Goal: Information Seeking & Learning: Learn about a topic

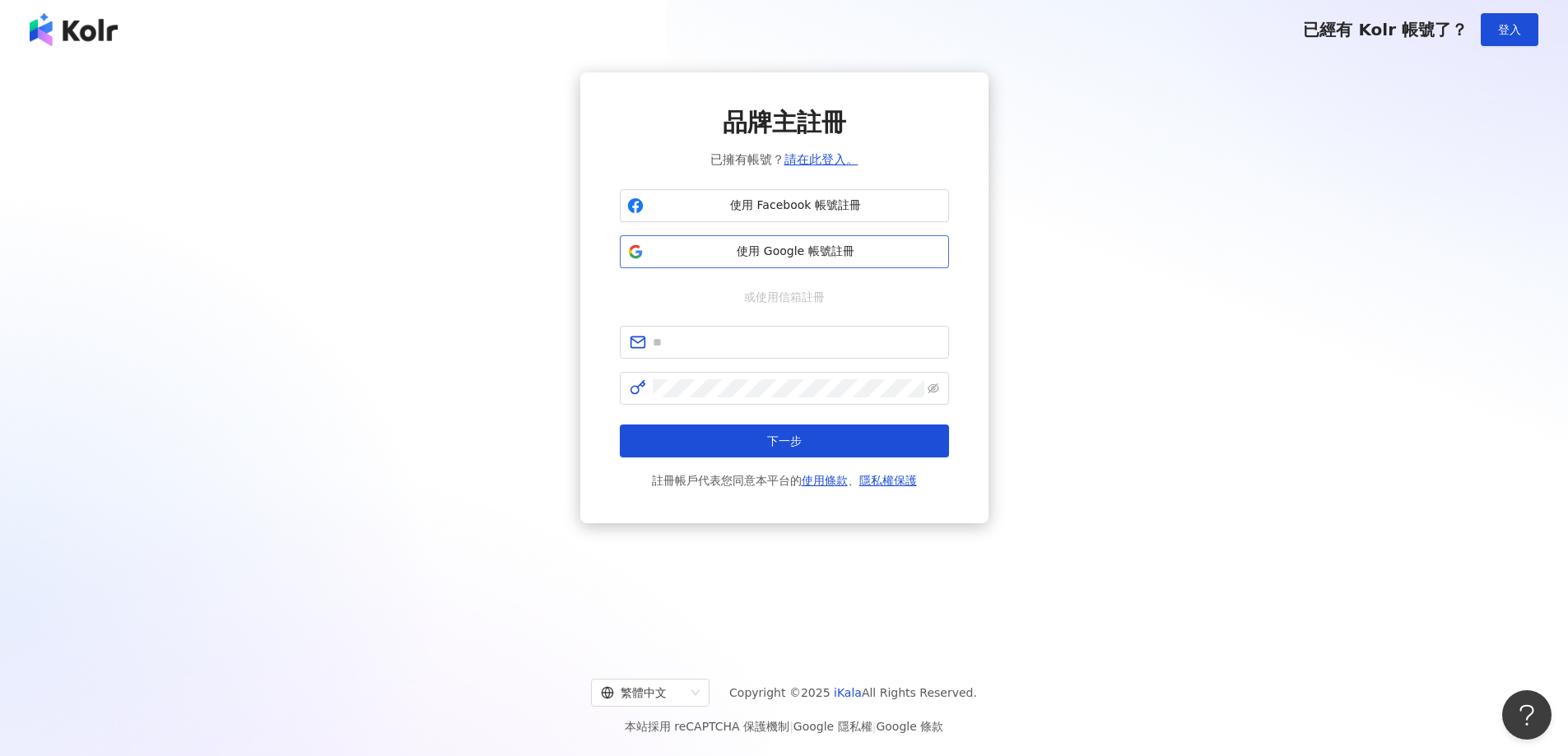
click at [779, 250] on span "使用 Google 帳號註冊" at bounding box center [795, 252] width 291 height 17
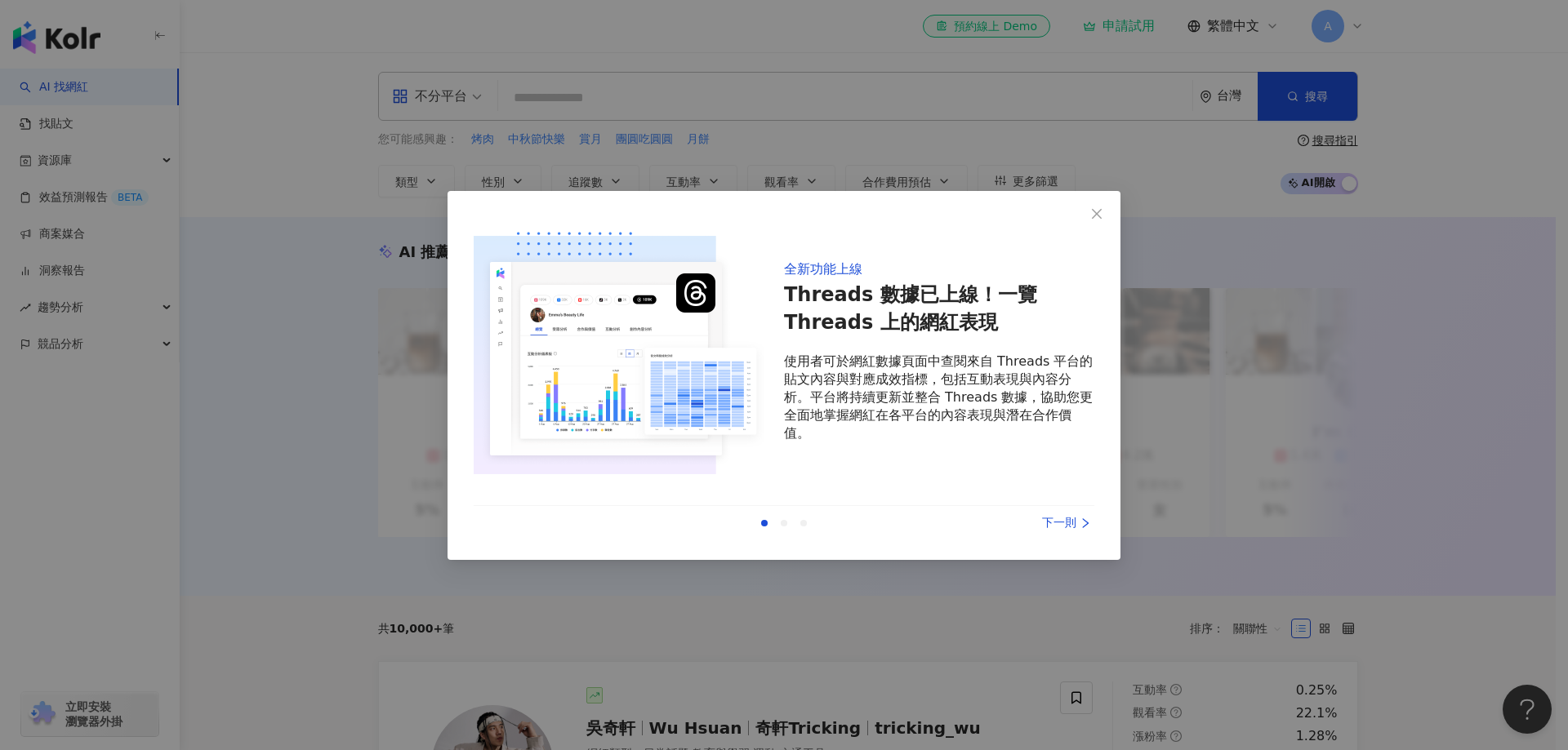
click at [1047, 525] on div "下一則" at bounding box center [1033, 523] width 123 height 18
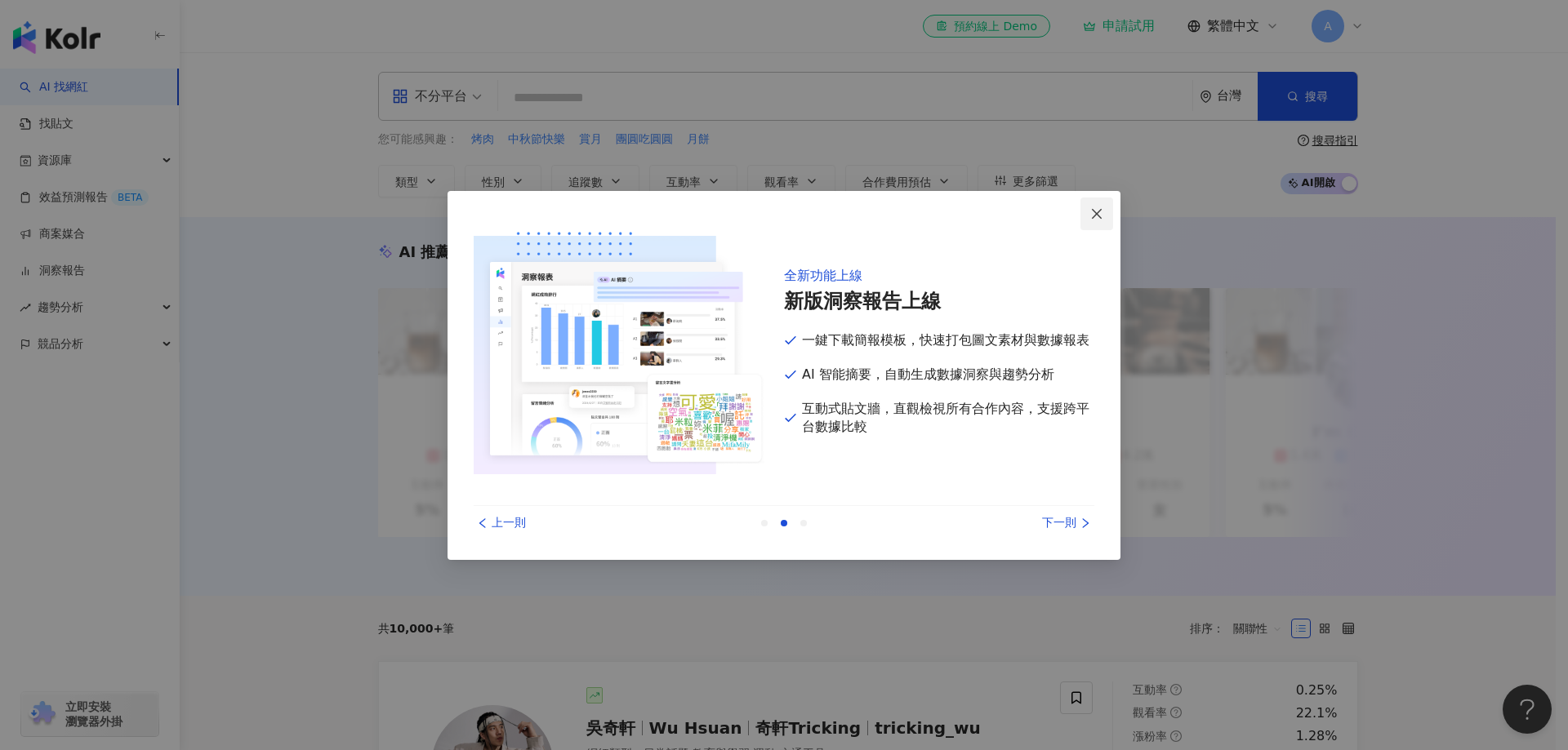
click at [1100, 212] on icon "close" at bounding box center [1097, 213] width 10 height 10
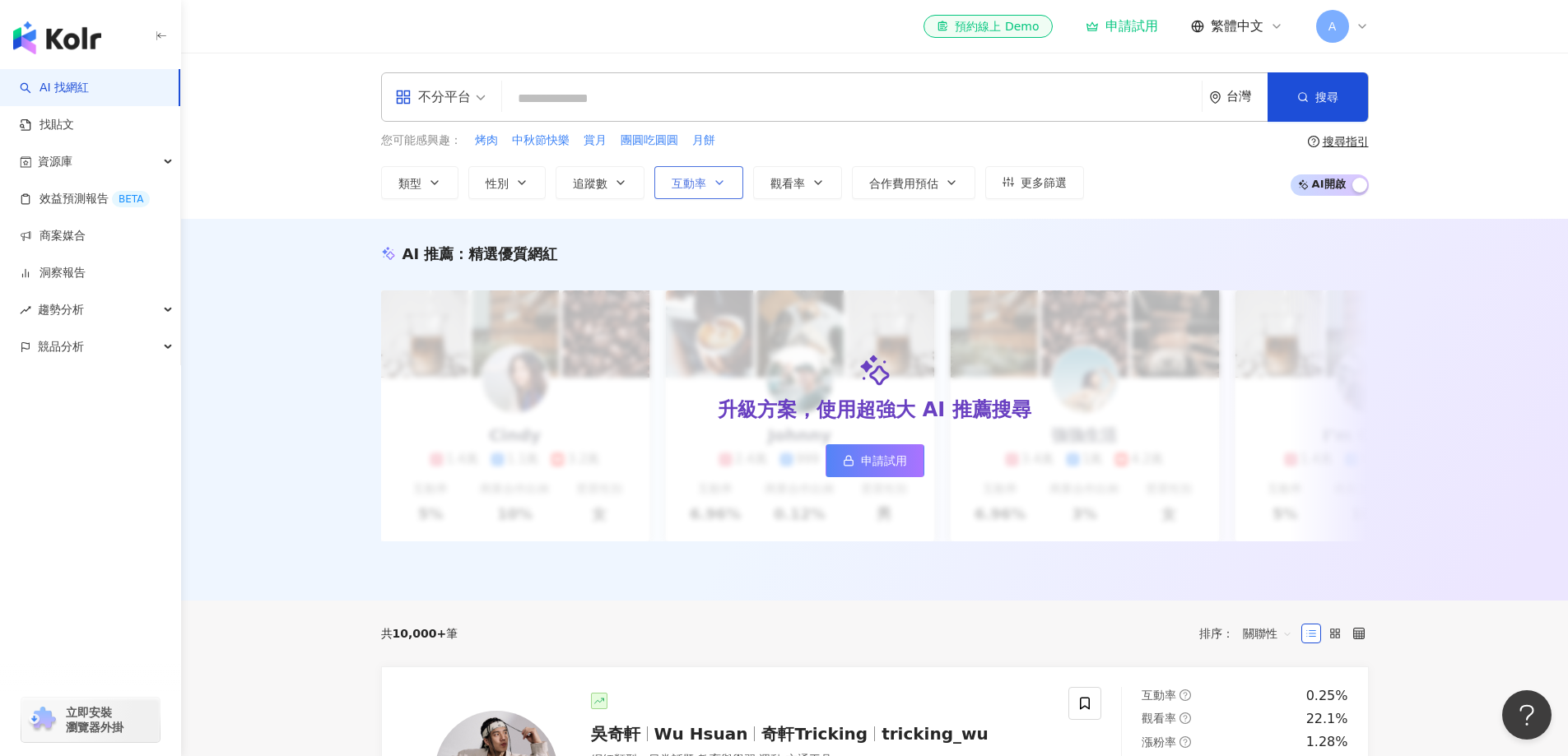
click at [706, 190] on button "互動率" at bounding box center [698, 182] width 88 height 33
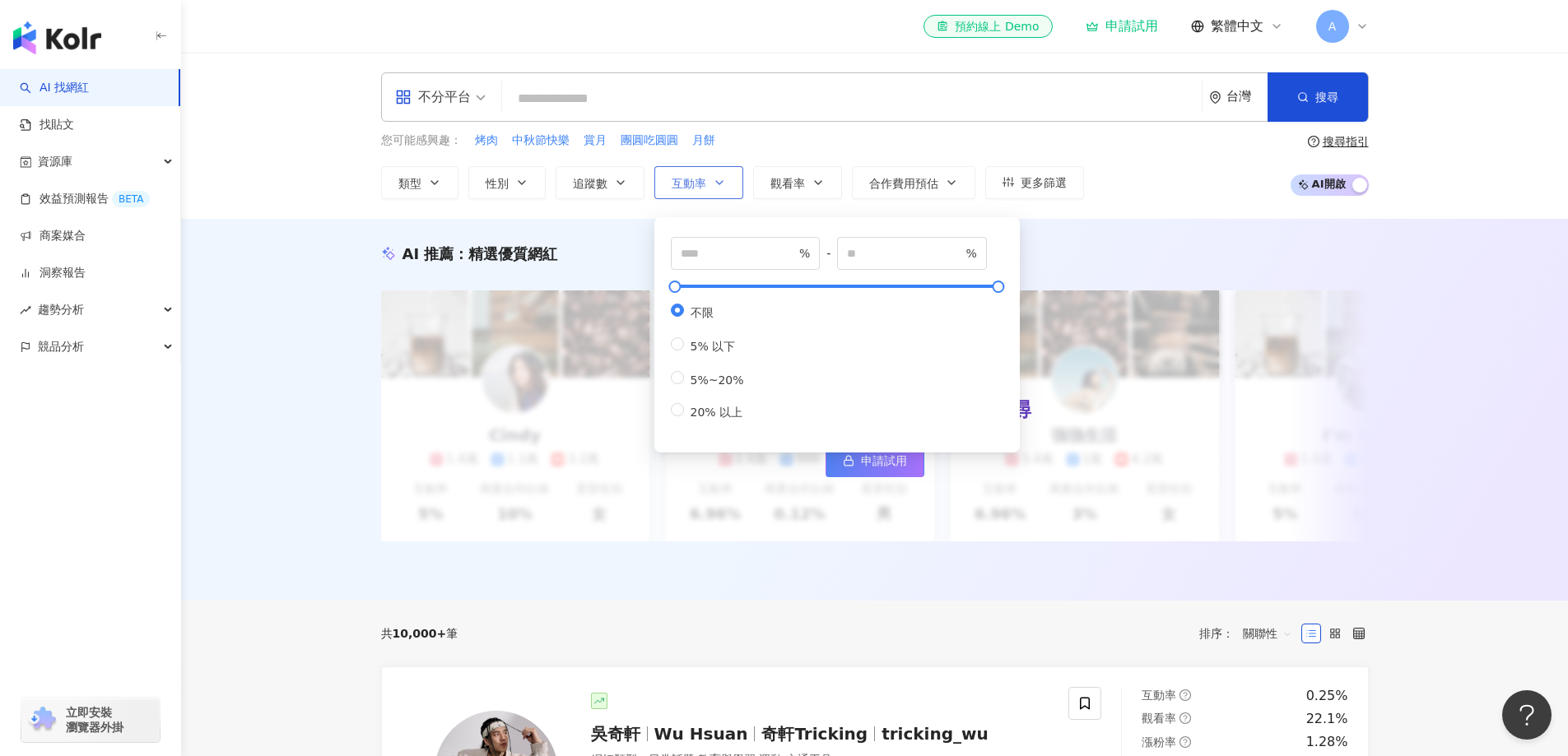
click at [701, 182] on span "互動率" at bounding box center [688, 183] width 34 height 13
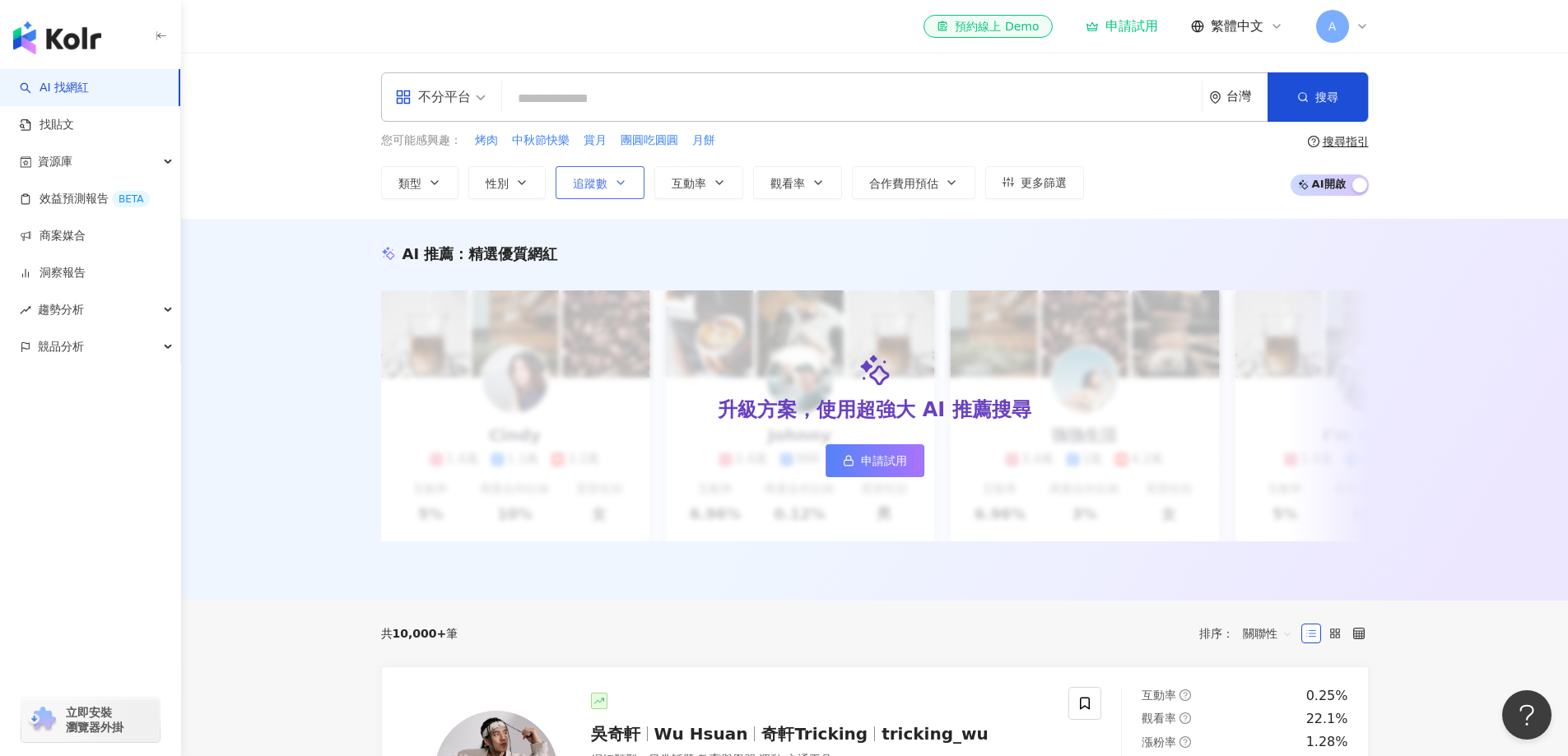
click at [613, 181] on button "追蹤數" at bounding box center [600, 182] width 88 height 33
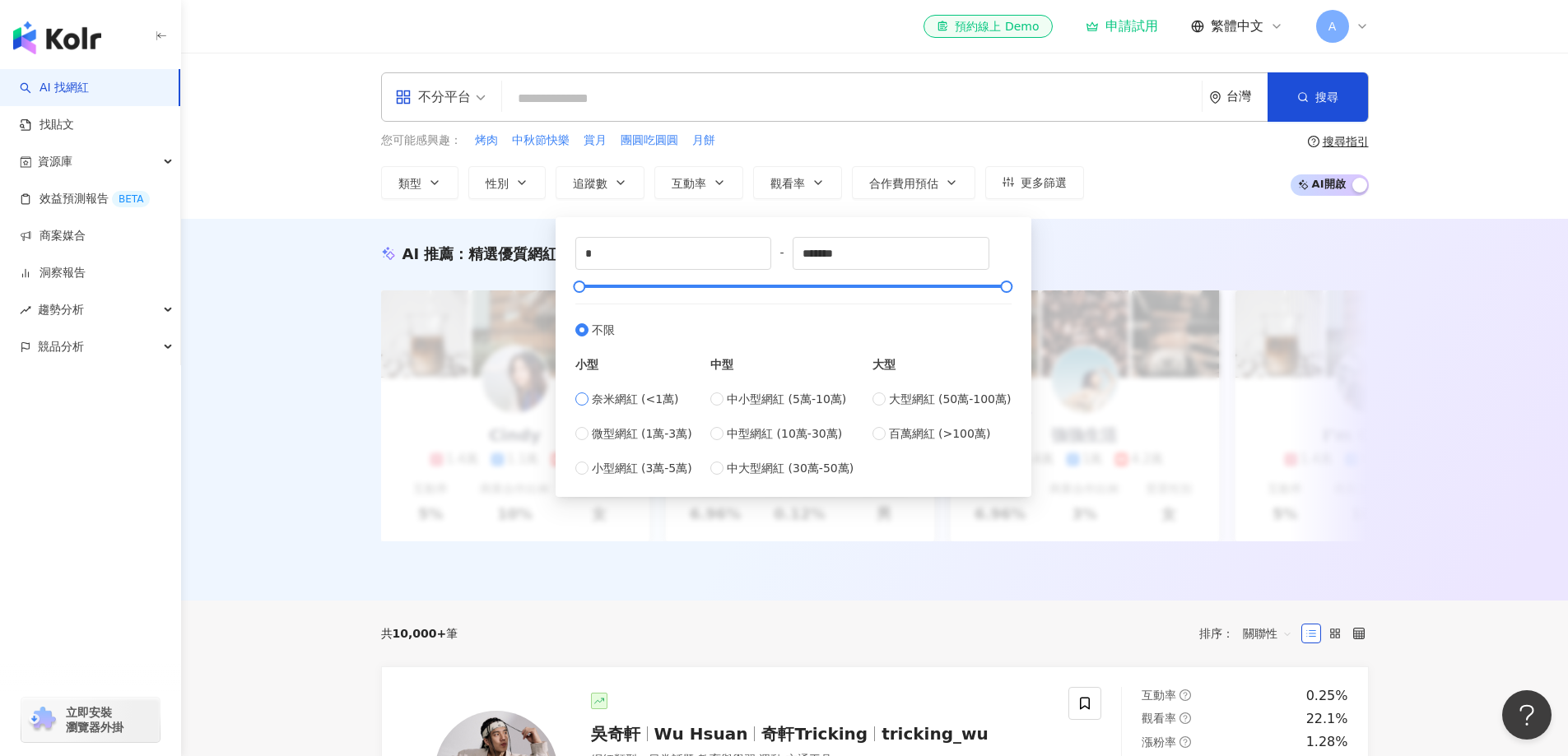
click at [593, 399] on span "奈米網紅 (<1萬)" at bounding box center [636, 398] width 88 height 18
type input "****"
click at [738, 405] on span "中小型網紅 (5萬-10萬)" at bounding box center [787, 398] width 119 height 18
type input "*****"
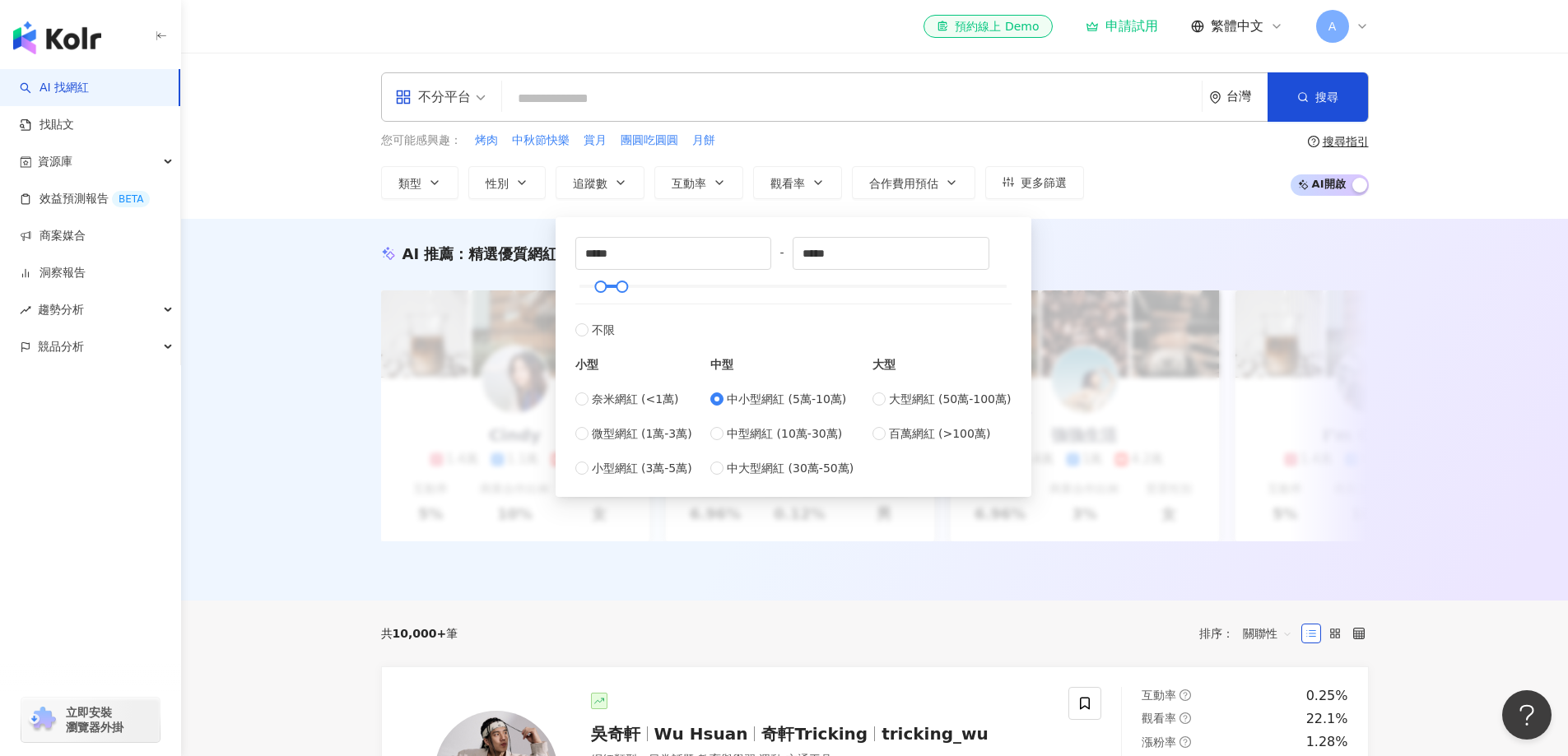
click at [652, 386] on div "小型 奈米網紅 (<1萬) 微型網紅 (1萬-3萬) 小型網紅 (3萬-5萬)" at bounding box center [634, 408] width 117 height 139
click at [653, 396] on span "奈米網紅 (<1萬)" at bounding box center [636, 398] width 88 height 18
type input "*"
type input "****"
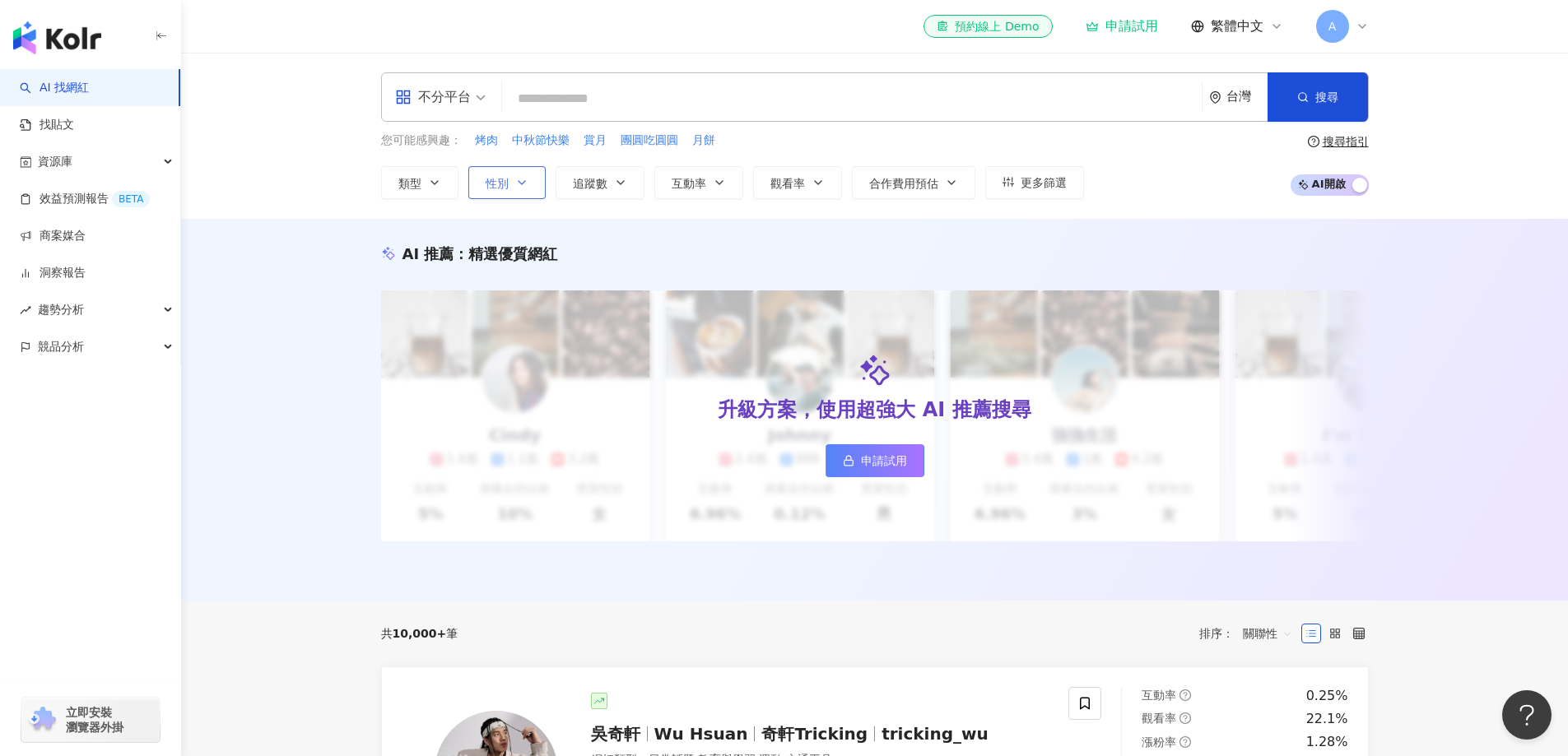
click at [514, 188] on button "性別" at bounding box center [507, 182] width 77 height 33
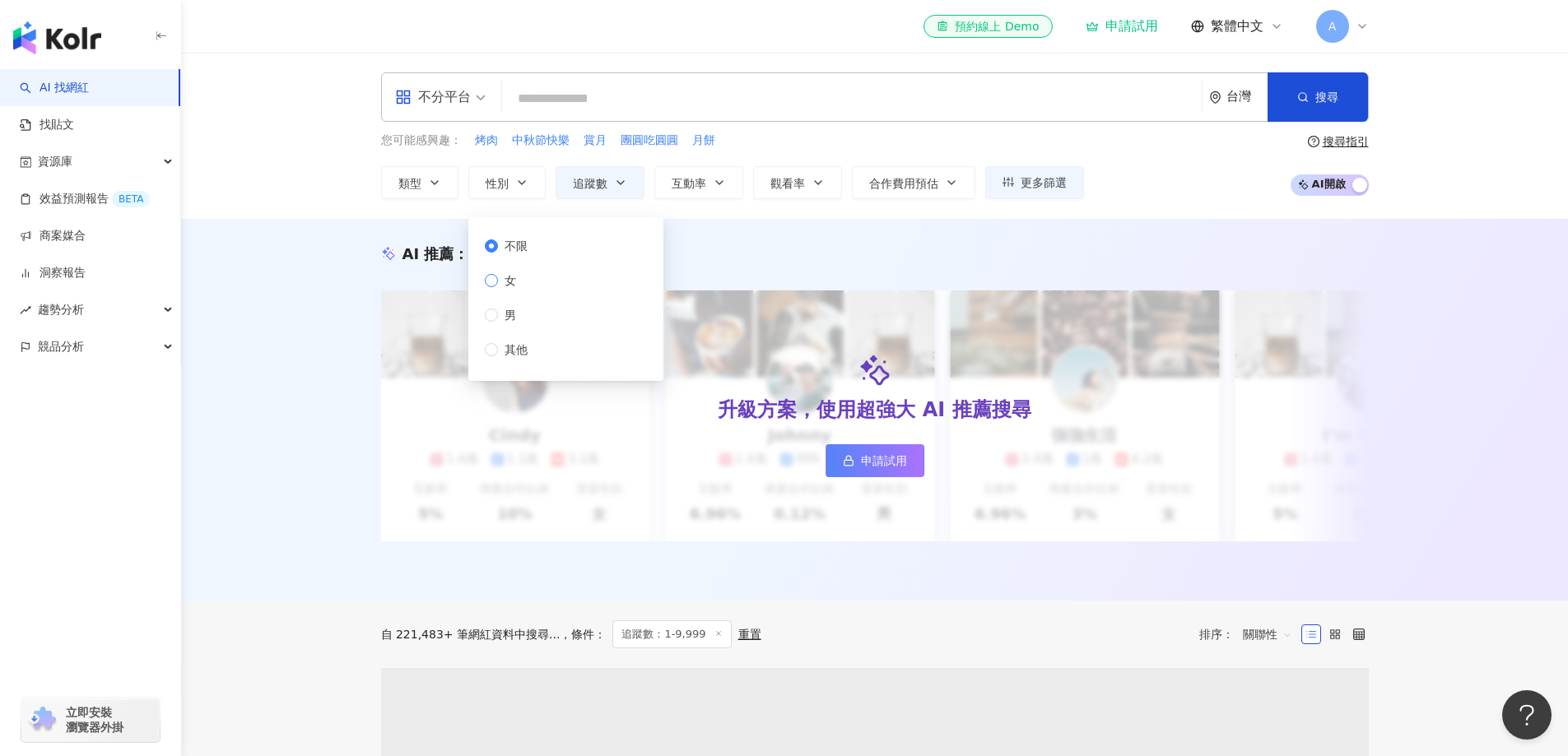
click at [524, 284] on label "女" at bounding box center [509, 280] width 49 height 18
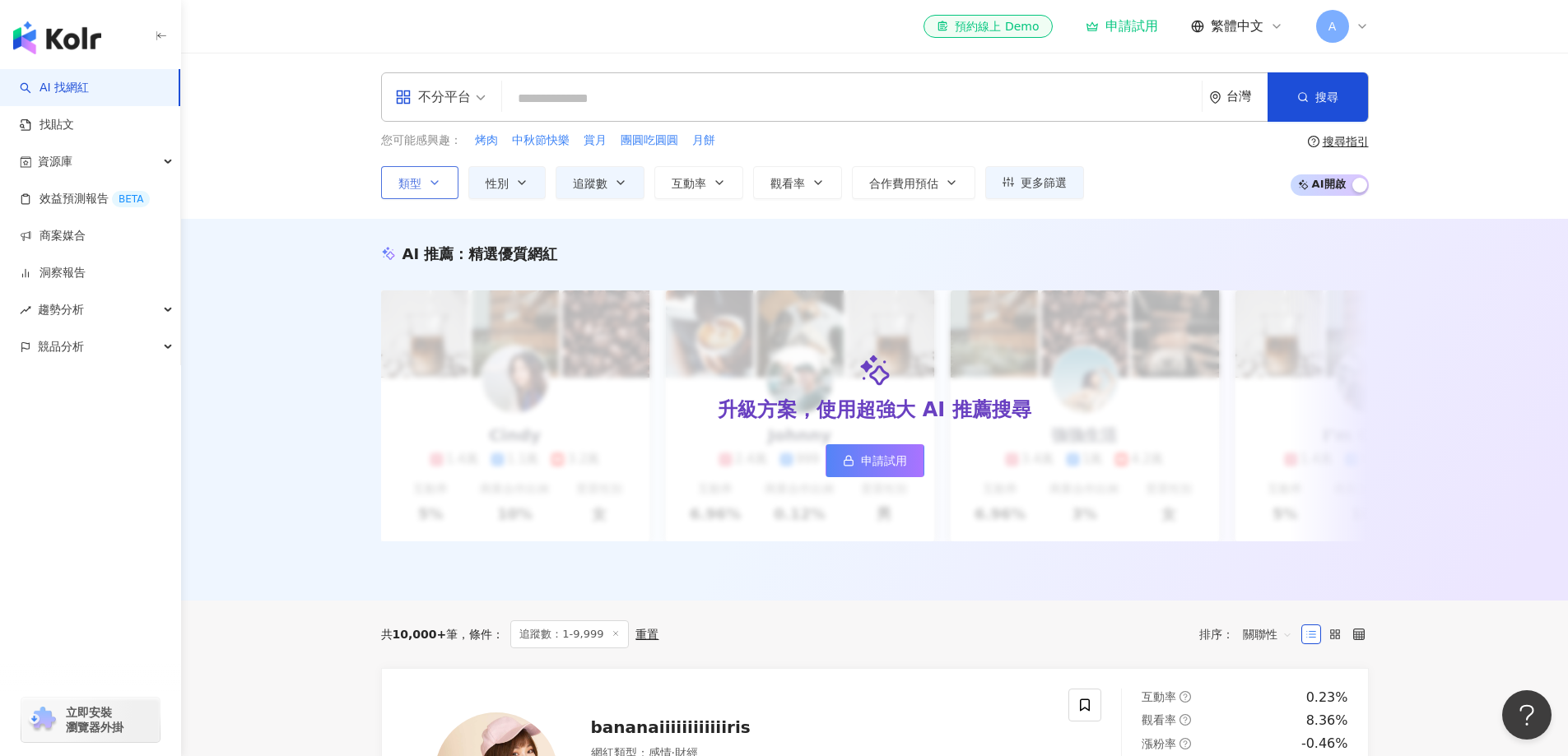
click at [400, 173] on button "類型" at bounding box center [419, 182] width 77 height 33
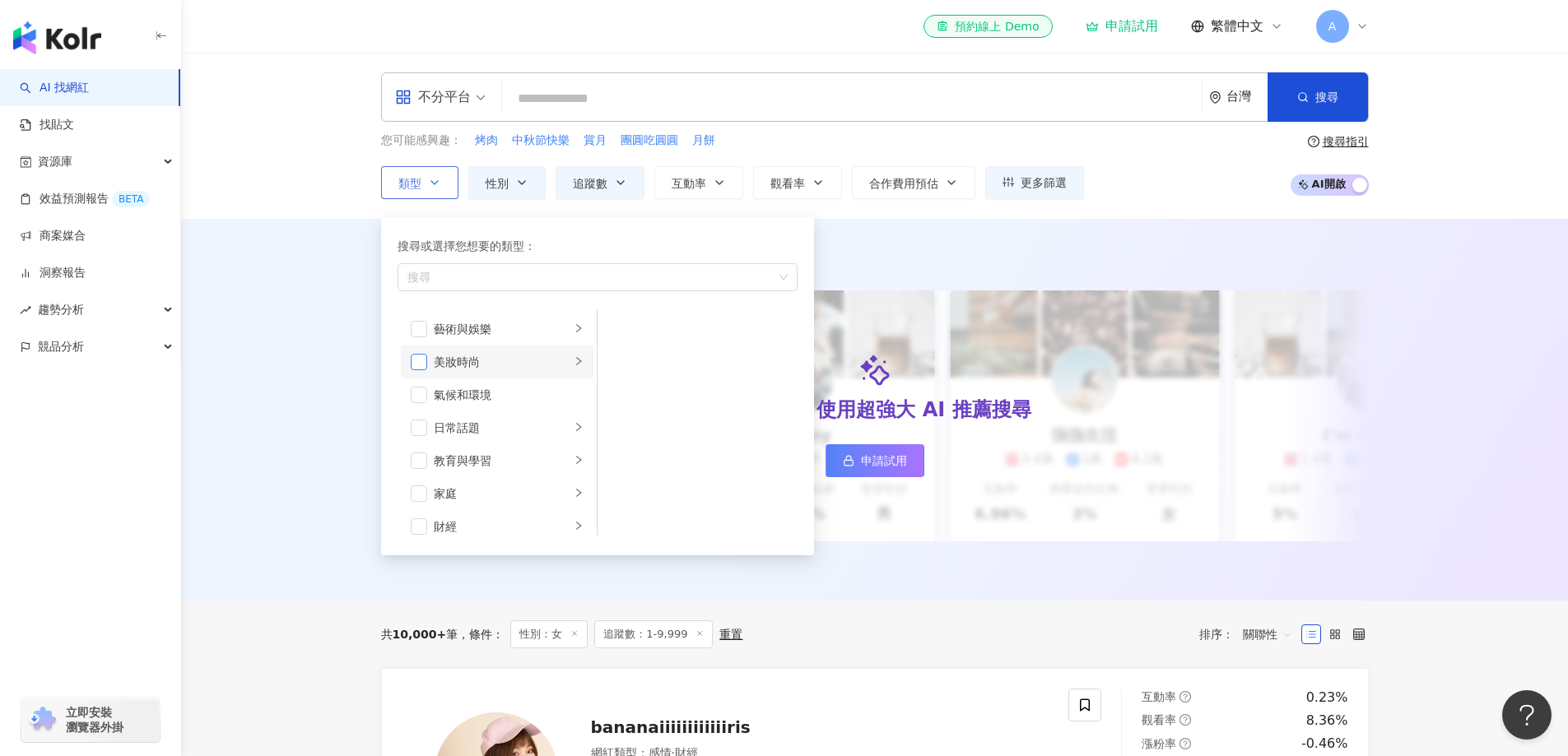
click at [413, 362] on span "button" at bounding box center [419, 362] width 17 height 17
click at [426, 435] on span "button" at bounding box center [419, 428] width 17 height 17
click at [421, 410] on span "button" at bounding box center [419, 412] width 17 height 17
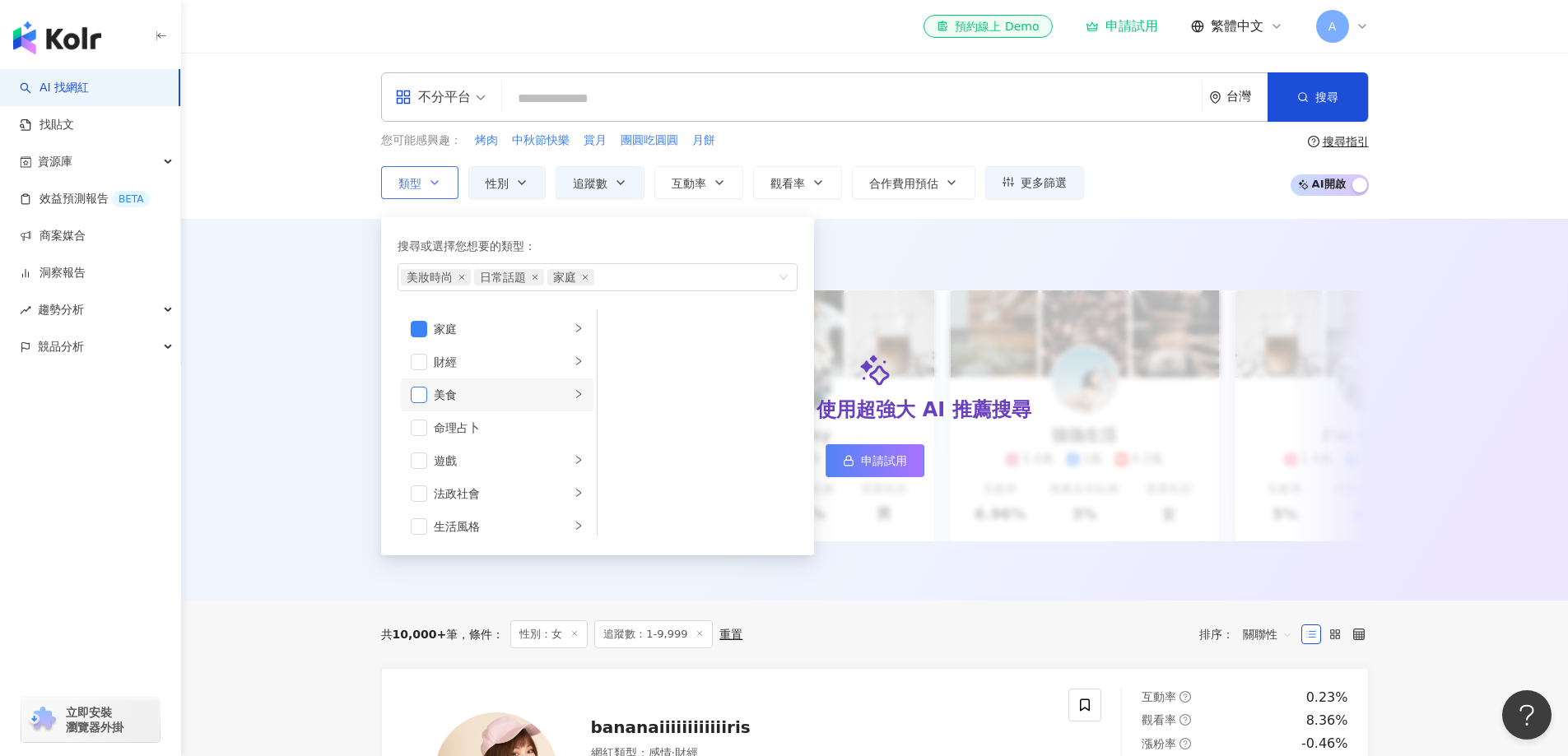
click at [422, 391] on span "button" at bounding box center [419, 395] width 17 height 17
click at [422, 361] on span "button" at bounding box center [419, 362] width 17 height 17
click at [416, 405] on li "影視娛樂" at bounding box center [496, 395] width 193 height 33
click at [423, 499] on span "button" at bounding box center [419, 494] width 17 height 17
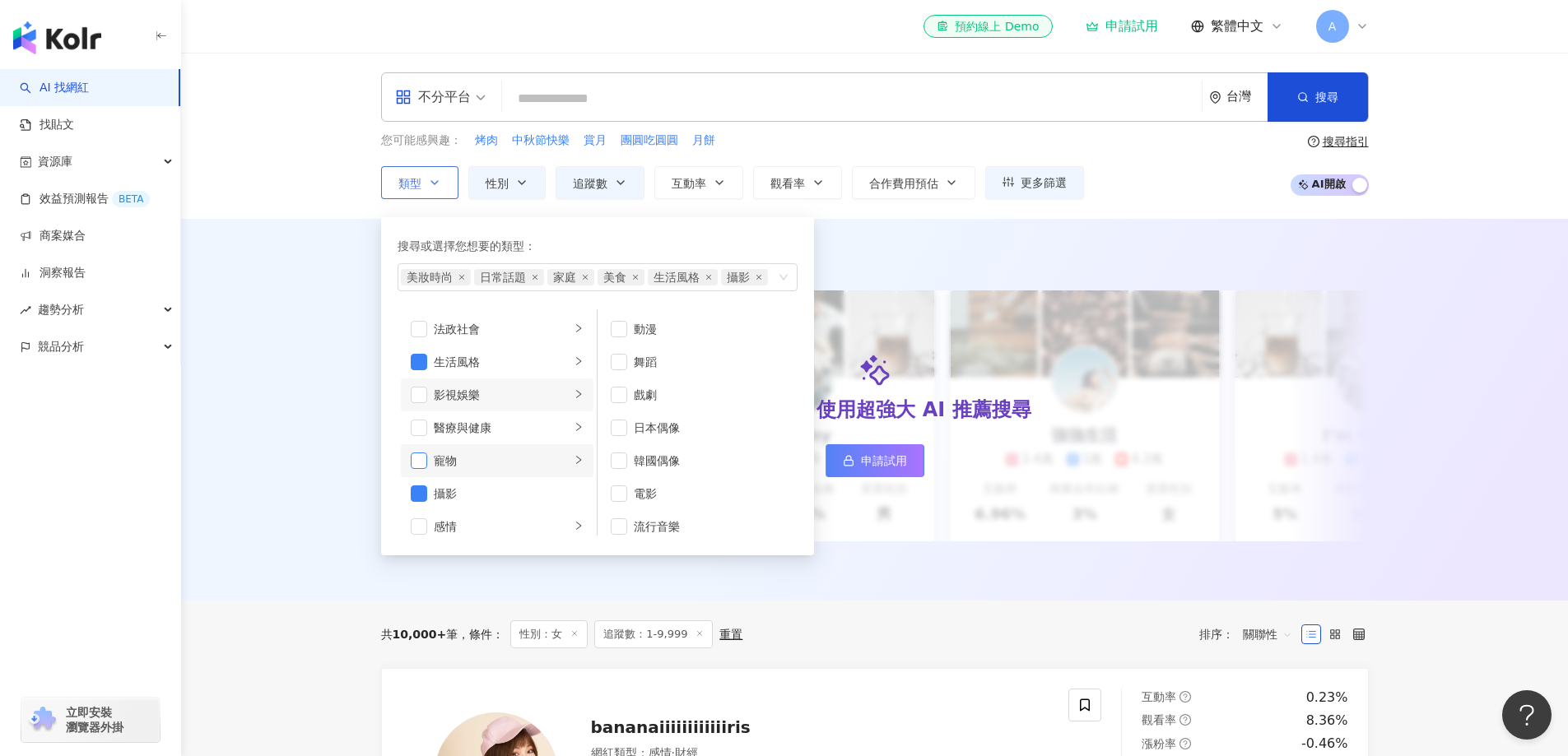
click at [423, 460] on span "button" at bounding box center [419, 461] width 17 height 17
click at [426, 430] on li "醫療與健康" at bounding box center [496, 439] width 193 height 33
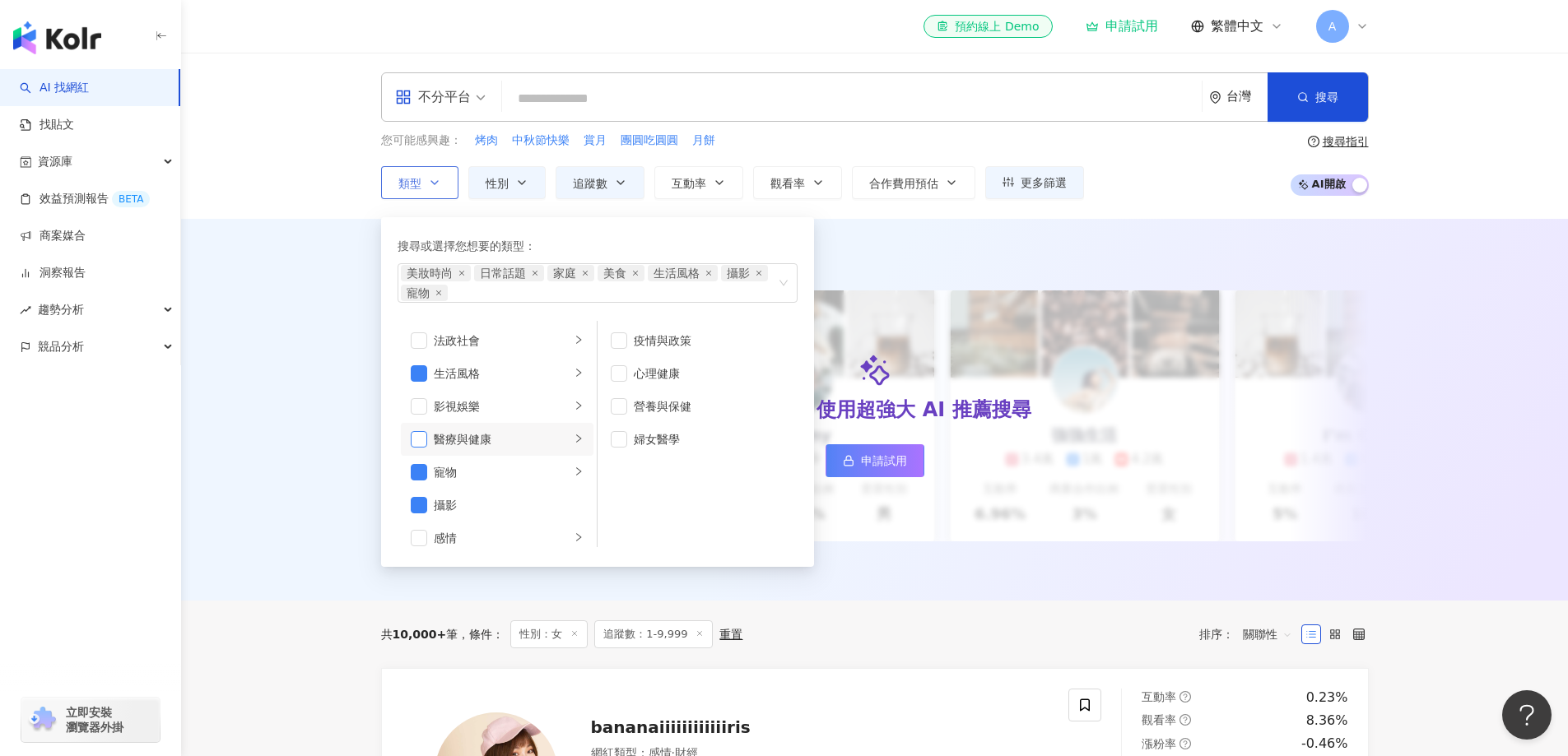
click at [422, 444] on span "button" at bounding box center [419, 439] width 17 height 17
click at [418, 475] on span "button" at bounding box center [419, 473] width 17 height 17
click at [422, 479] on span "button" at bounding box center [419, 473] width 17 height 17
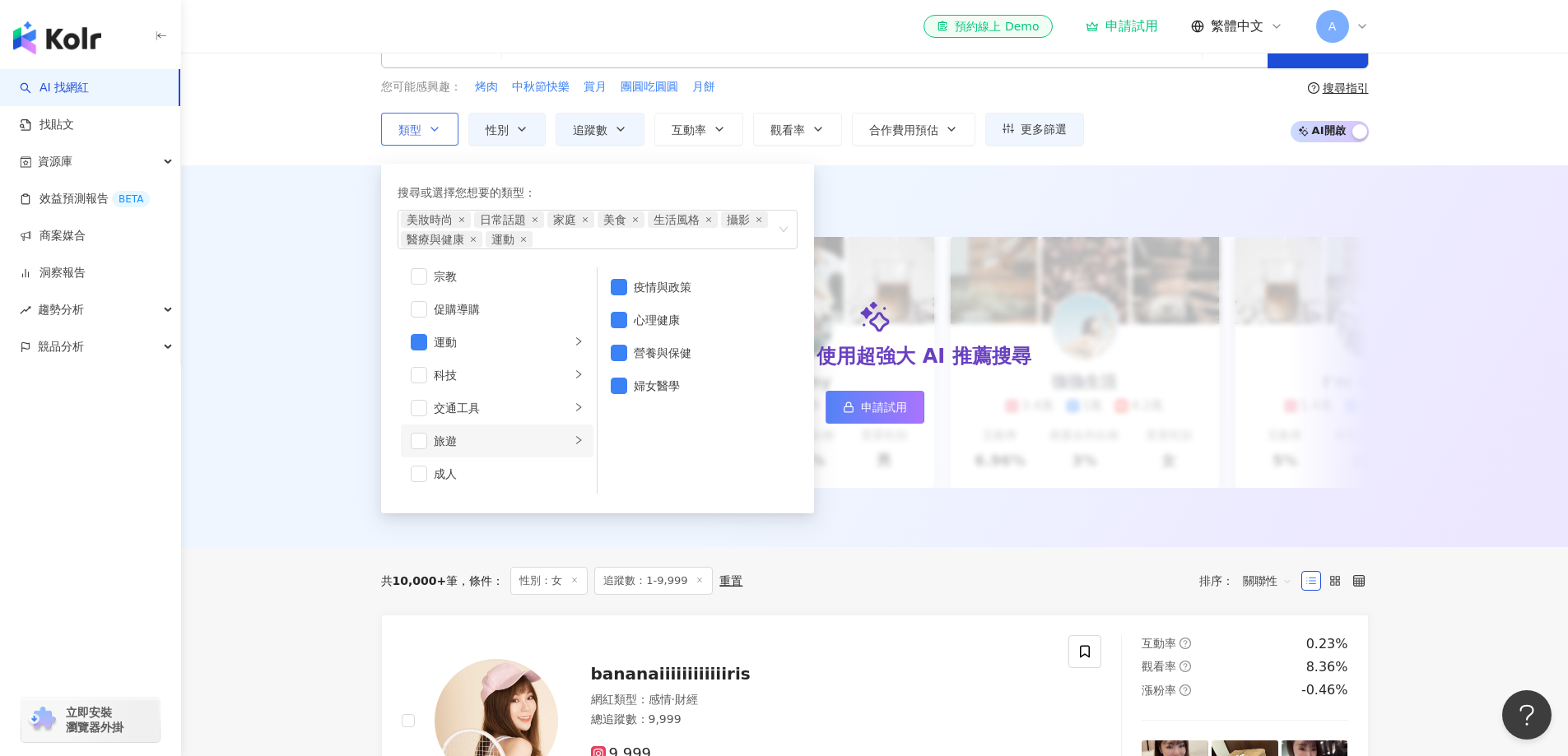
scroll to position [82, 0]
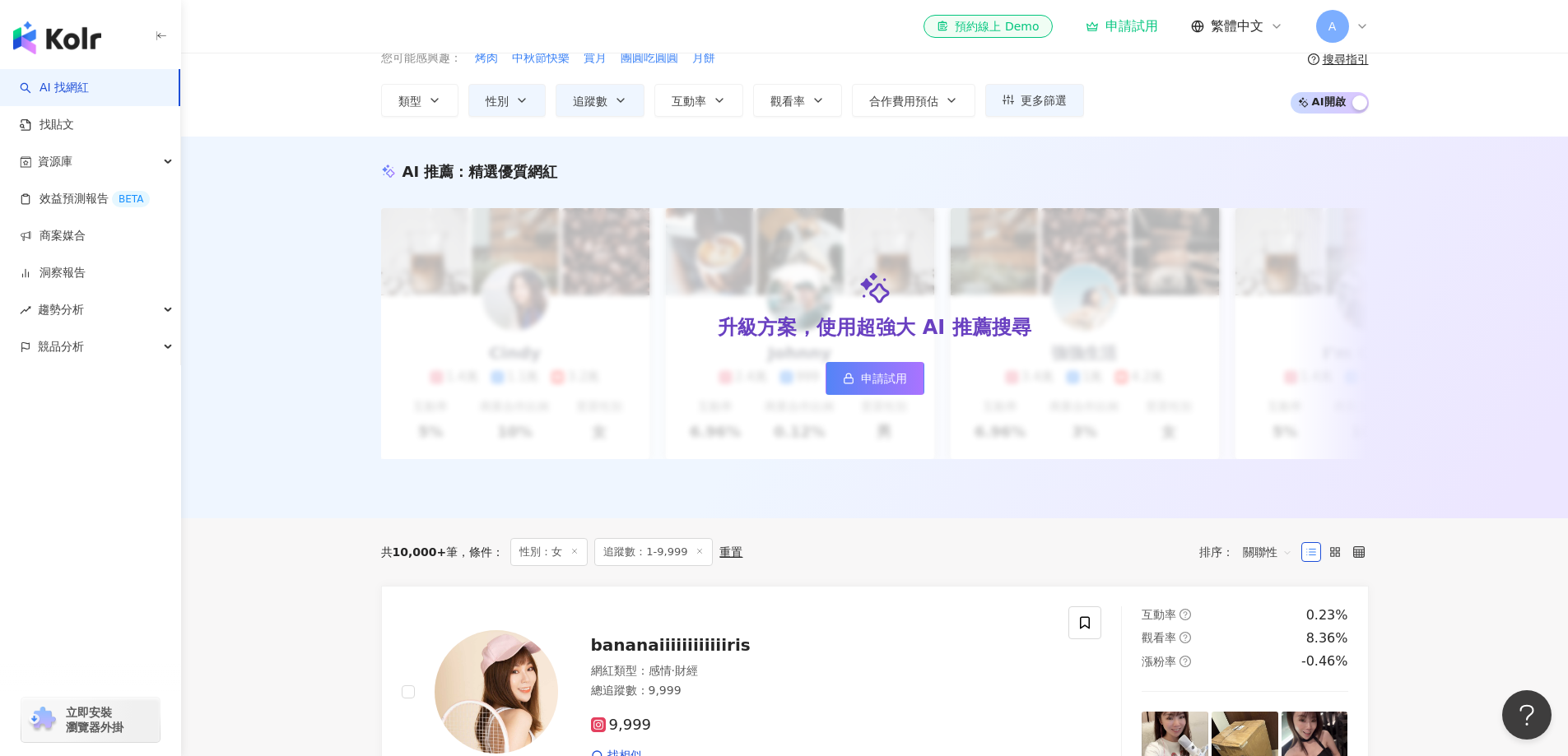
click at [1138, 107] on div "您可能感興趣： 烤肉 中秋節快樂 賞月 團圓吃圓圓 月餅 類型 搜尋或選擇您想要的類型： 美妝時尚 日常話題 家庭 美食 生活風格 攝影 醫療與健康 運動 藝…" at bounding box center [874, 83] width 988 height 67
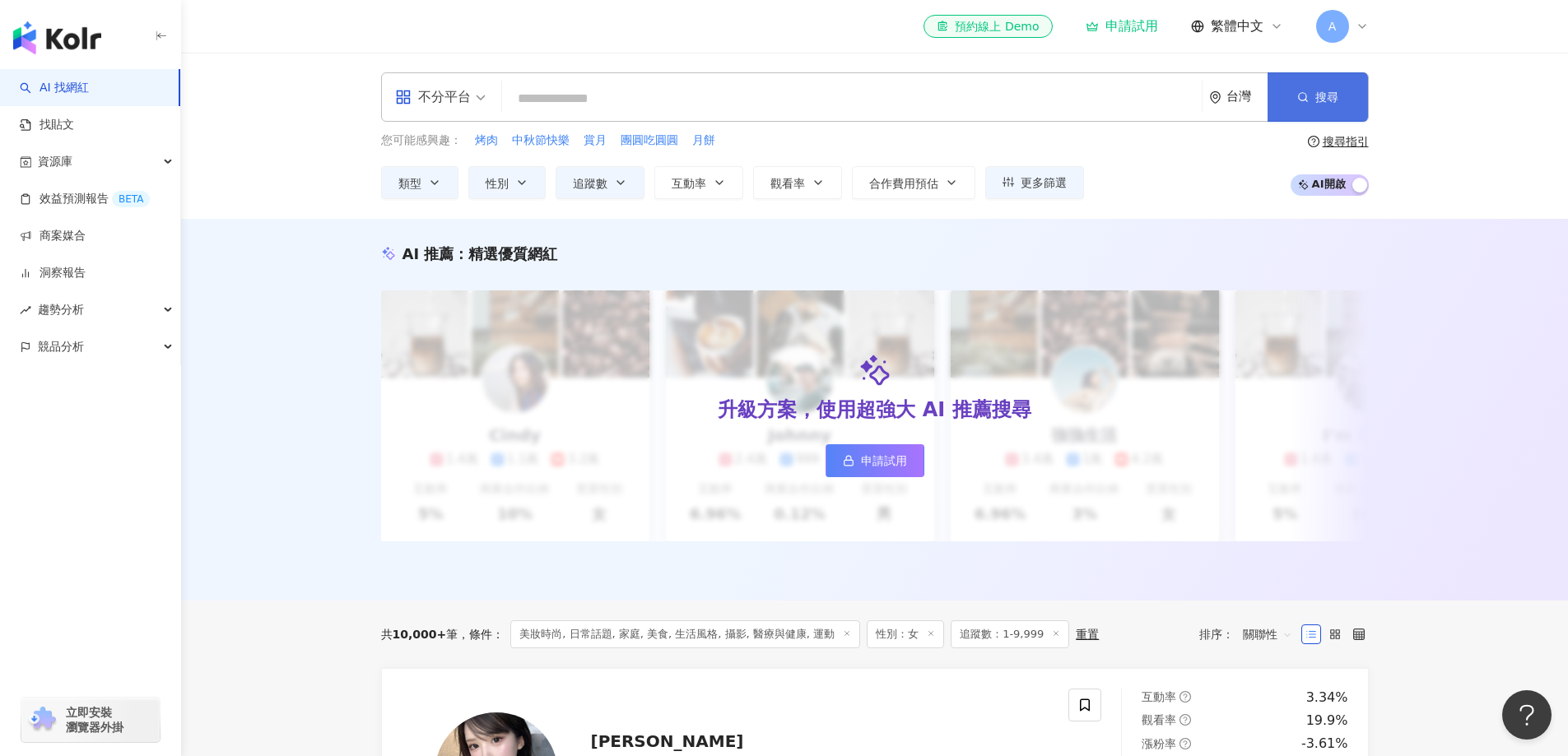
click at [1308, 112] on button "搜尋" at bounding box center [1318, 97] width 101 height 49
click at [637, 95] on input "search" at bounding box center [851, 99] width 686 height 32
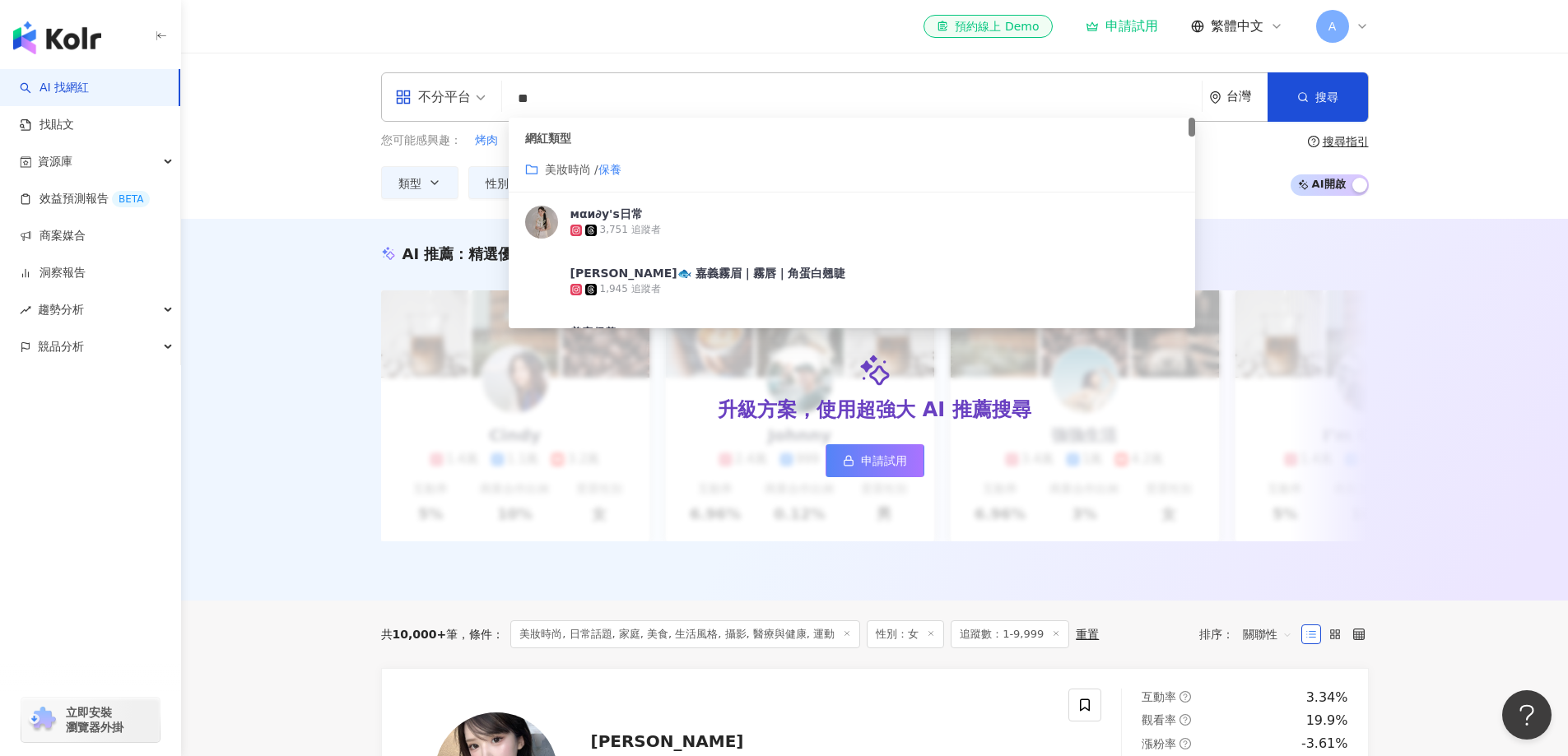
click at [614, 170] on mark "保養" at bounding box center [610, 169] width 23 height 13
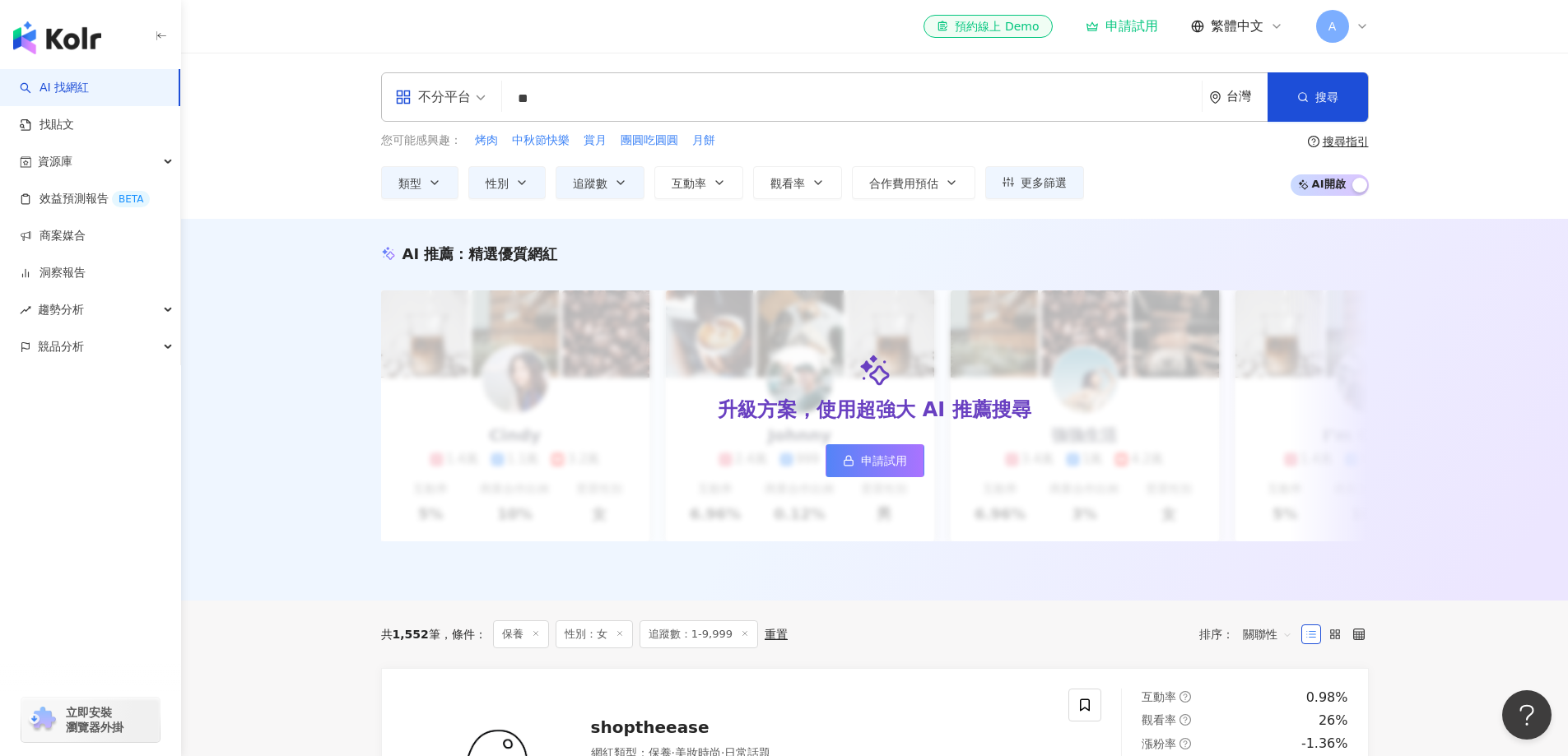
click at [899, 110] on input "**" at bounding box center [851, 99] width 686 height 32
click at [414, 180] on span "類型" at bounding box center [410, 183] width 23 height 13
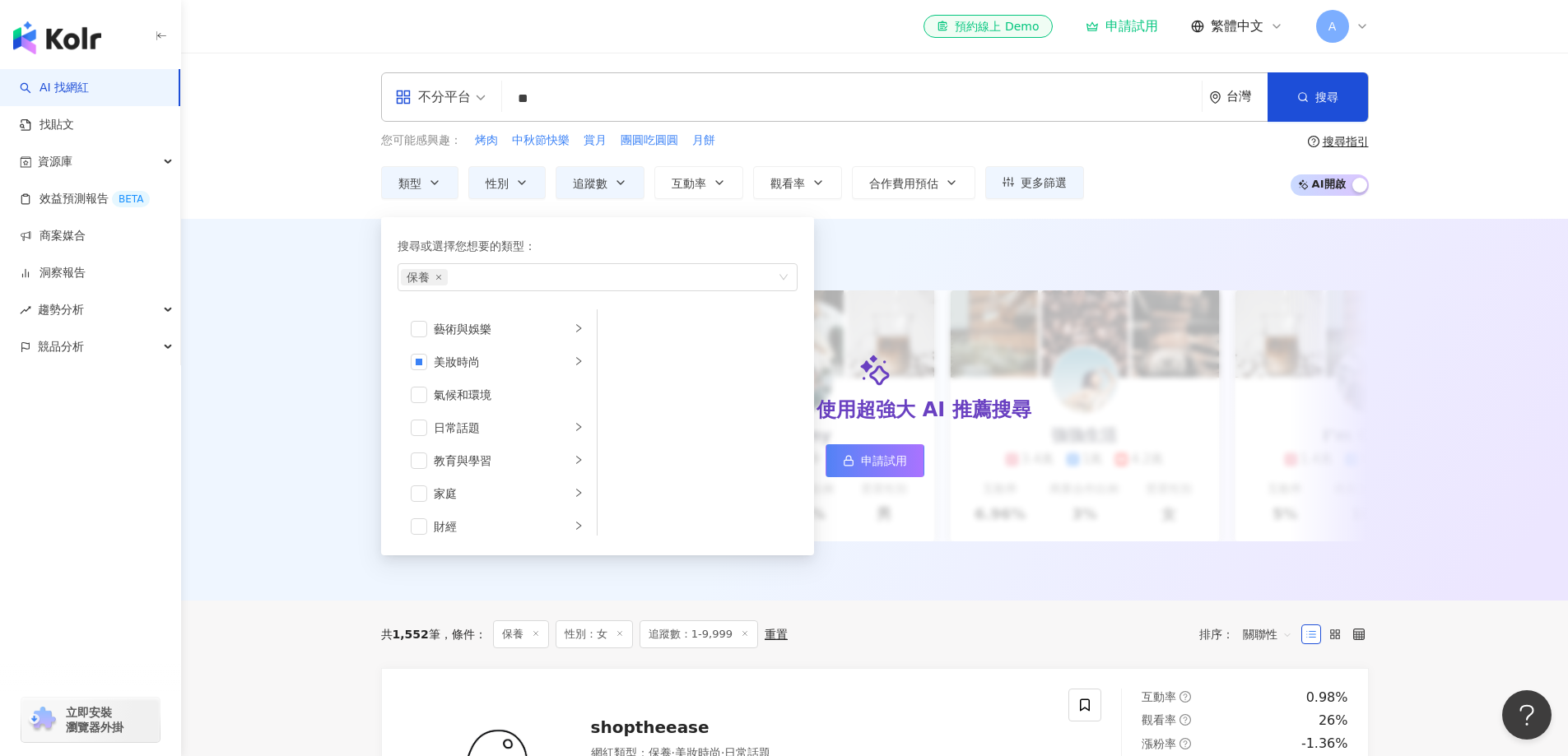
click at [600, 99] on input "**" at bounding box center [851, 99] width 686 height 32
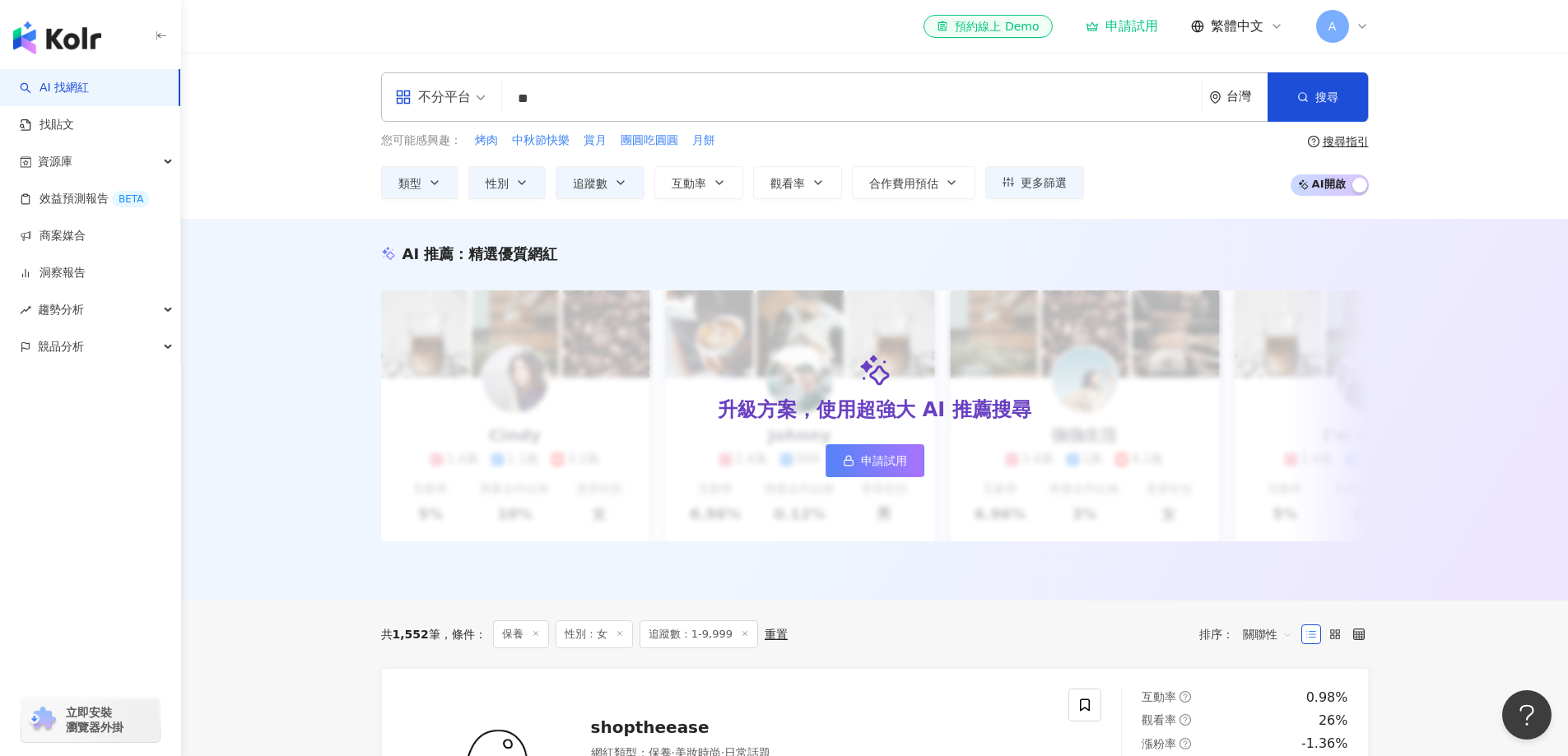
type input "*"
type input "**"
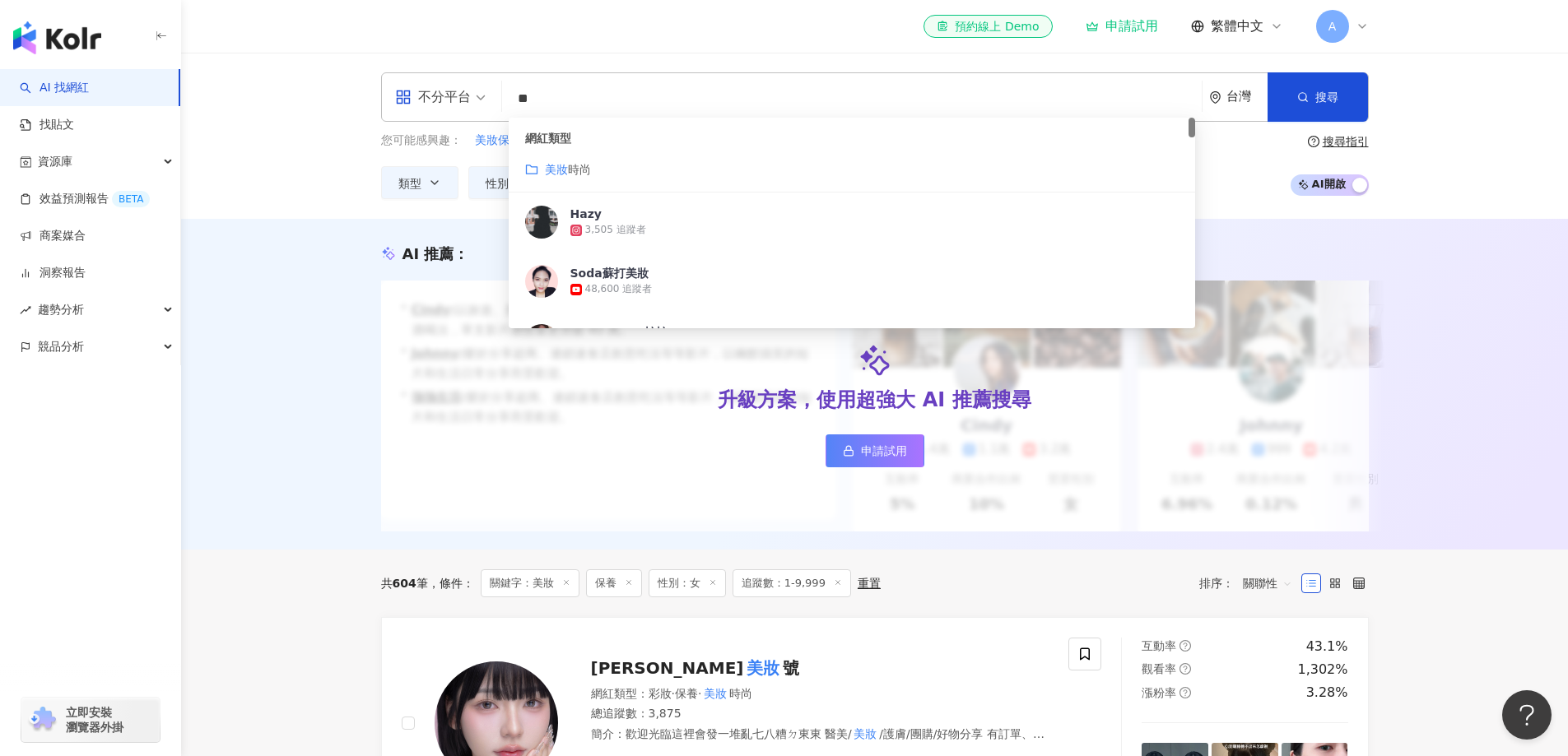
click at [570, 96] on input "**" at bounding box center [851, 99] width 686 height 32
click at [327, 232] on div "AI 推薦 ： 升級方案，使用超強大 AI 推薦搜尋 申請試用 • Cindy : 以旅遊、美食和生活風格的內容而受歡迎，最近發布了超商隱藏調酒喝法，單支影片…" at bounding box center [873, 384] width 1386 height 331
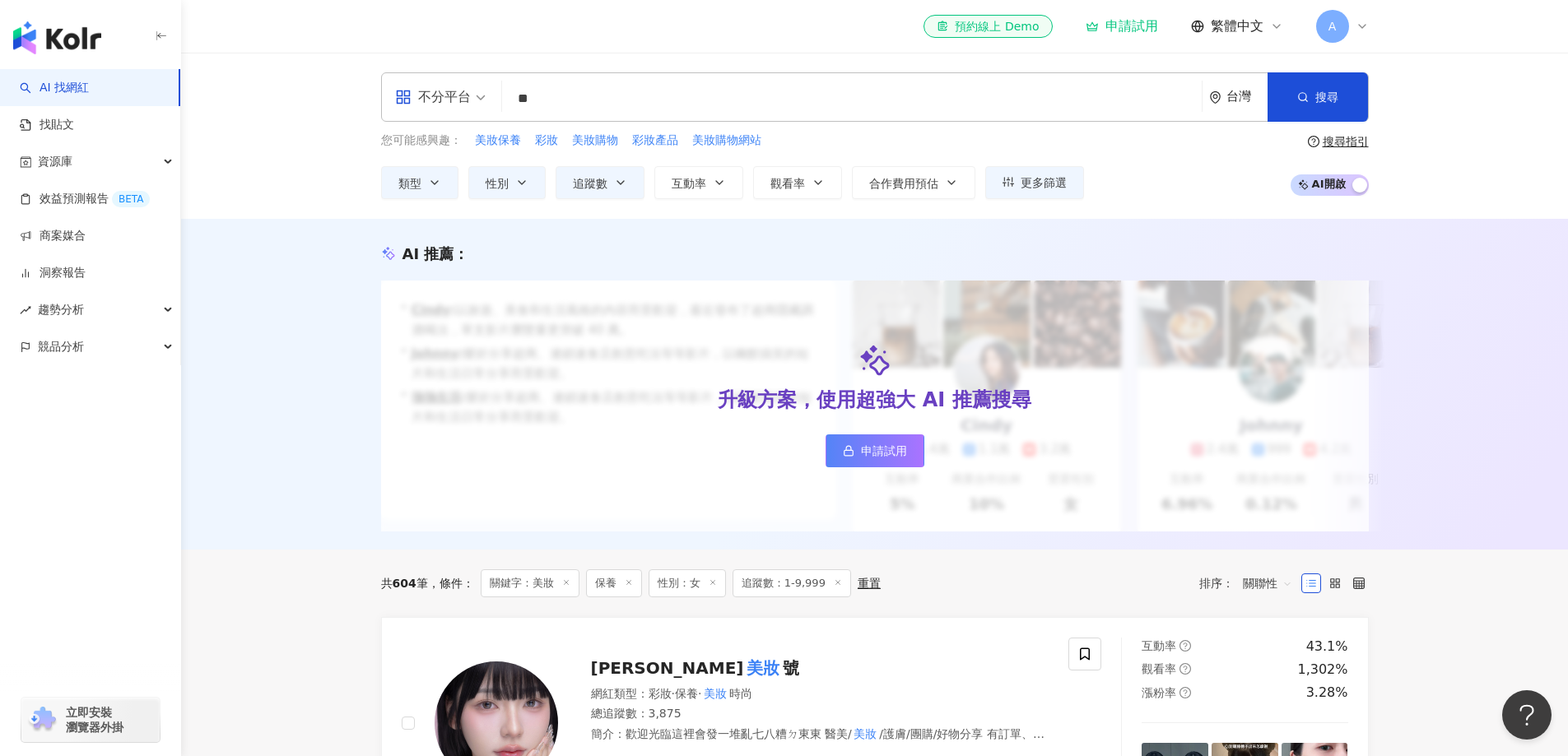
click at [1356, 185] on div "button" at bounding box center [1359, 186] width 15 height 21
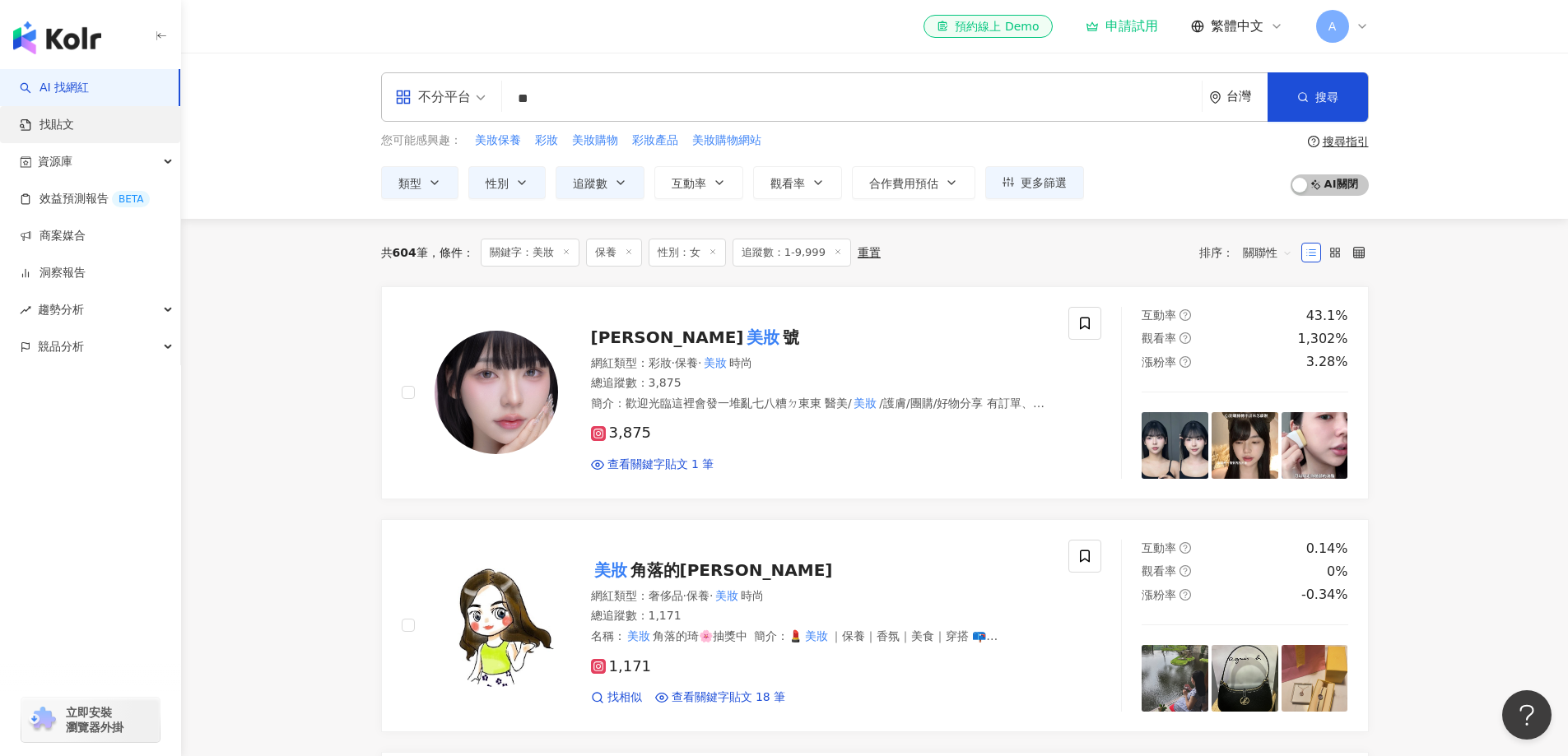
click at [74, 123] on link "找貼文" at bounding box center [47, 126] width 54 height 17
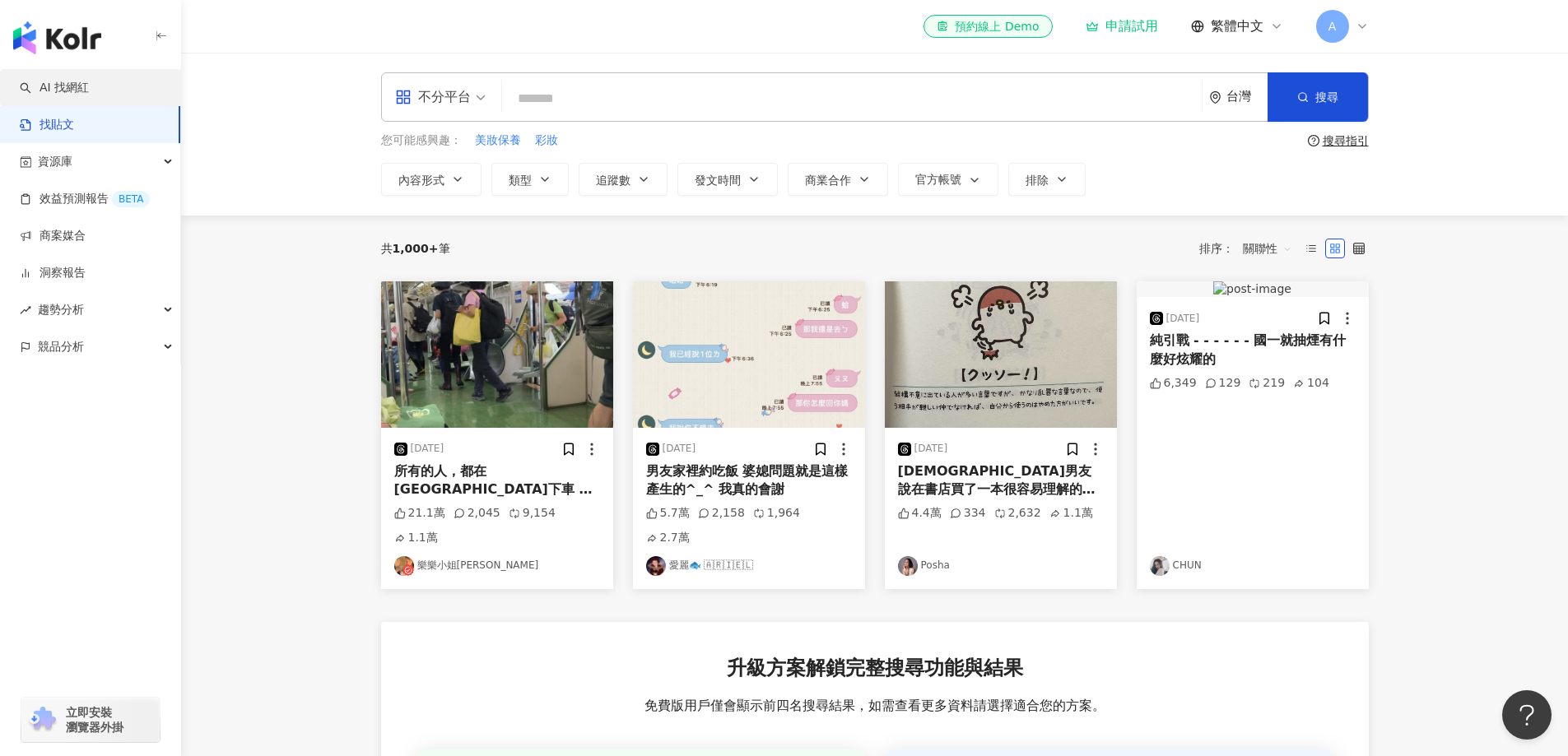
click at [88, 83] on link "AI 找網紅" at bounding box center [54, 88] width 69 height 17
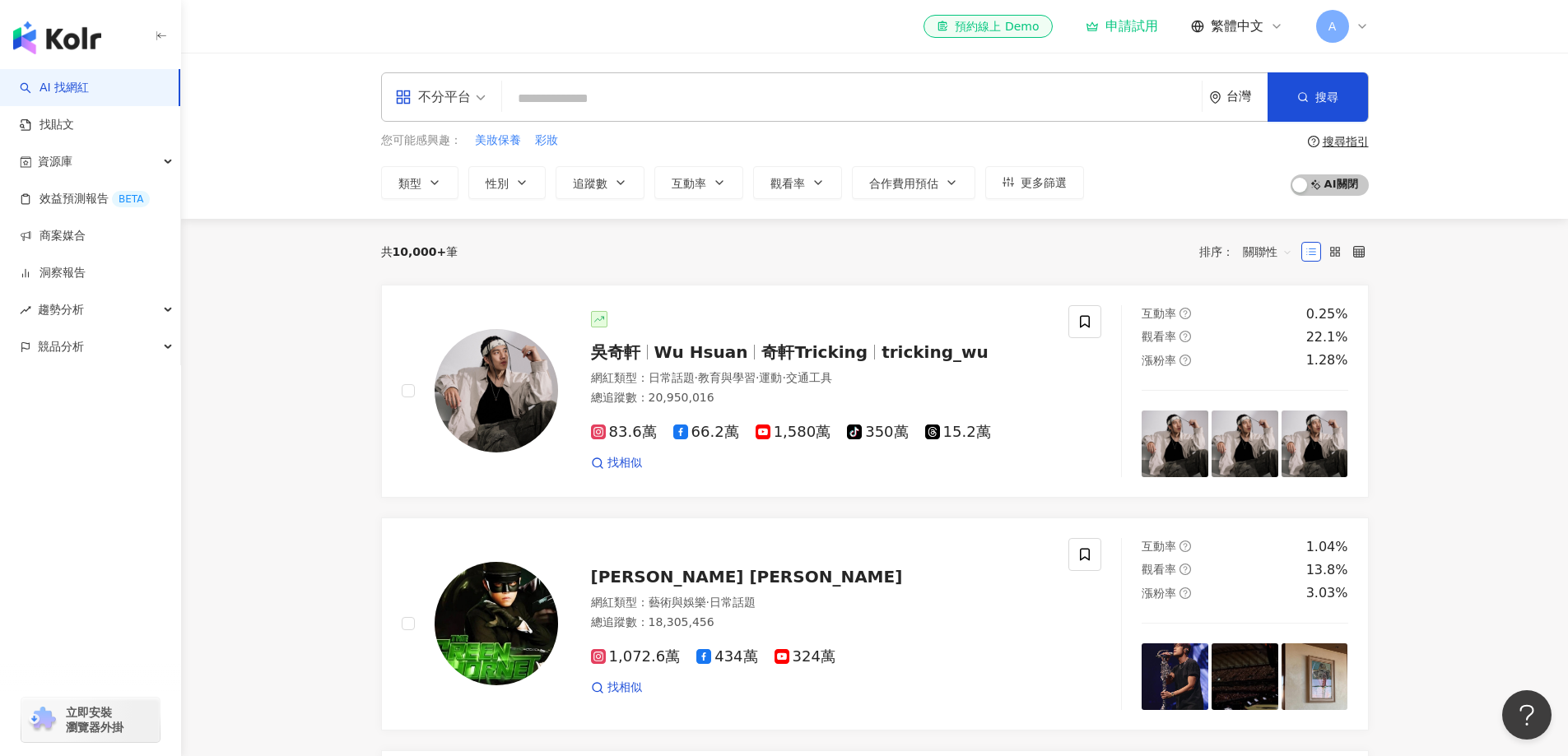
click at [617, 100] on input "search" at bounding box center [851, 99] width 686 height 32
click at [504, 186] on span "性別" at bounding box center [497, 183] width 23 height 13
click at [514, 282] on span "女" at bounding box center [510, 280] width 25 height 18
click at [1331, 96] on span "搜尋" at bounding box center [1327, 97] width 23 height 13
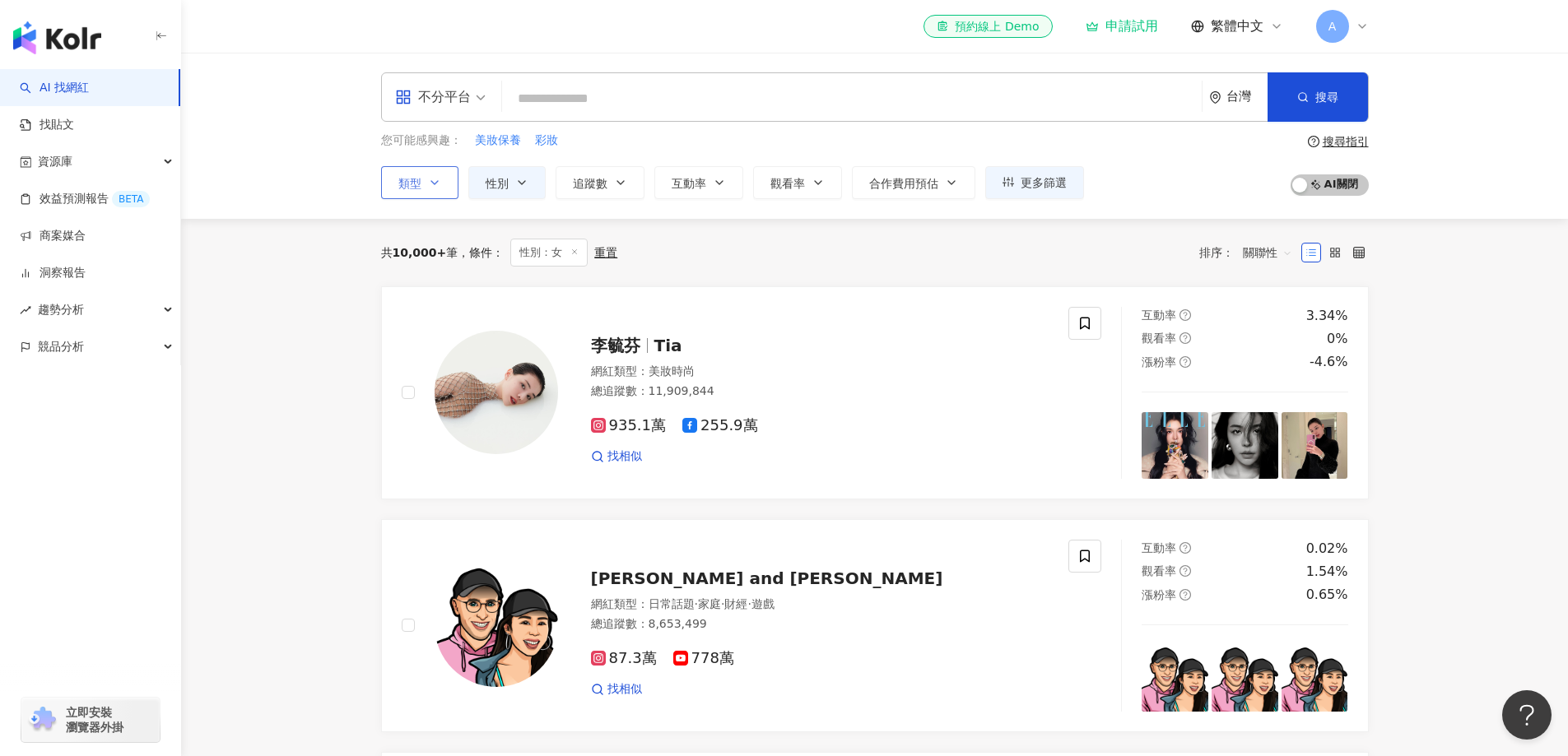
click at [439, 177] on icon "button" at bounding box center [435, 182] width 13 height 13
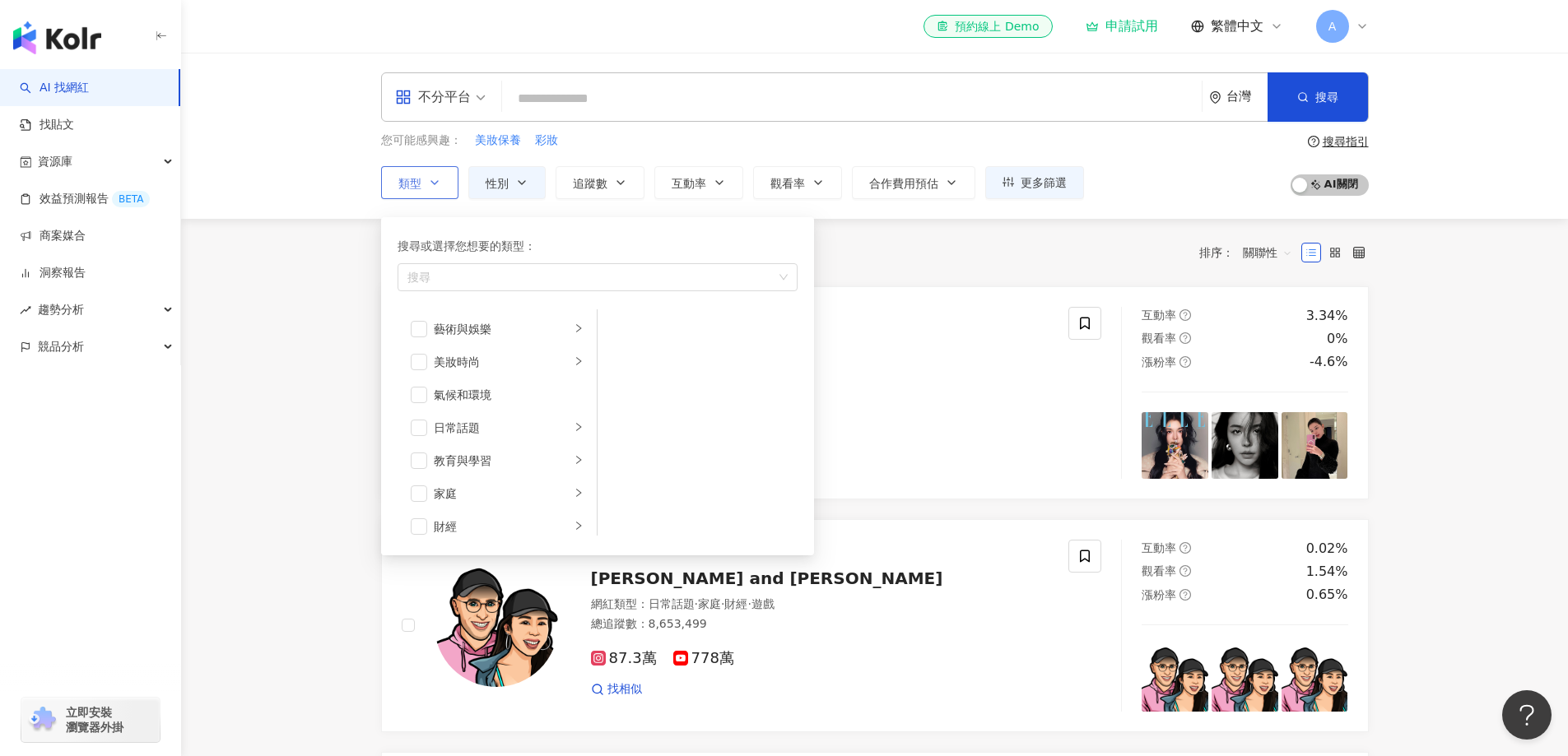
click at [436, 195] on button "類型 搜尋或選擇您想要的類型： 搜尋 藝術與娛樂 美妝時尚 氣候和環境 日常話題 教育與學習 家庭 財經 美食 命理占卜 遊戲 法政社會 生活風格 影視娛樂 …" at bounding box center [419, 182] width 77 height 33
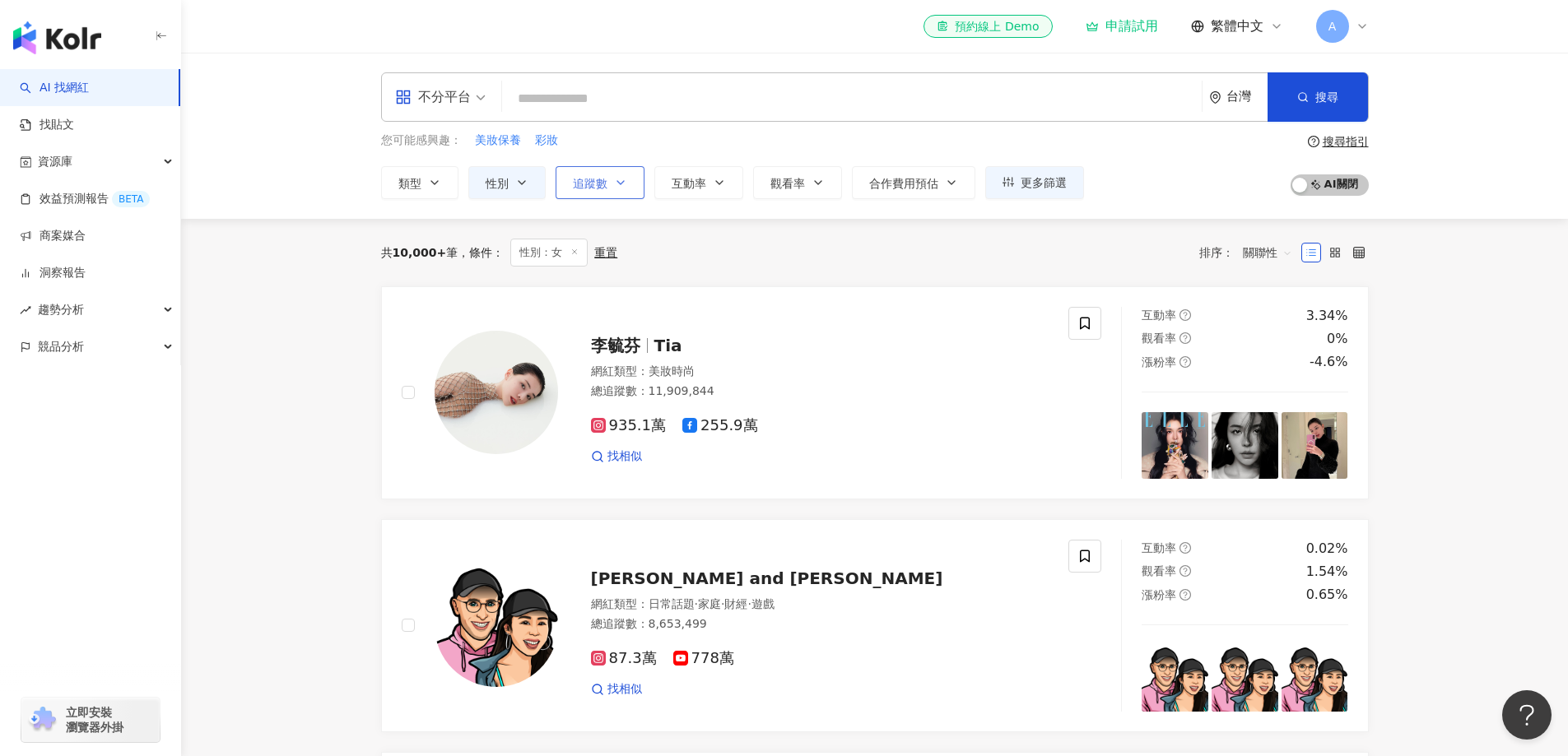
click at [596, 181] on span "追蹤數" at bounding box center [589, 183] width 34 height 13
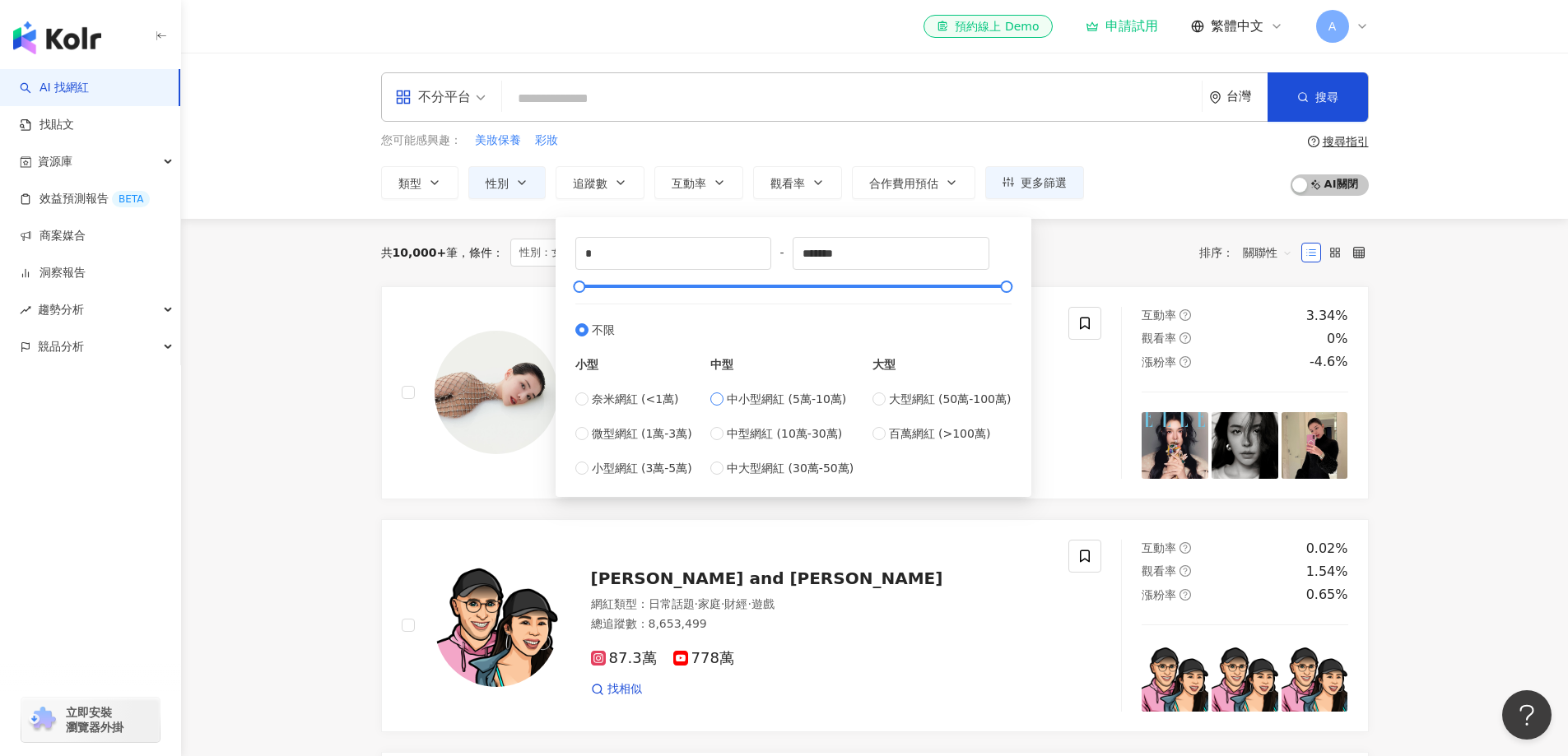
click at [761, 400] on span "中小型網紅 (5萬-10萬)" at bounding box center [787, 398] width 119 height 18
type input "*****"
click at [629, 398] on span "奈米網紅 (<1萬)" at bounding box center [636, 398] width 88 height 18
type input "*"
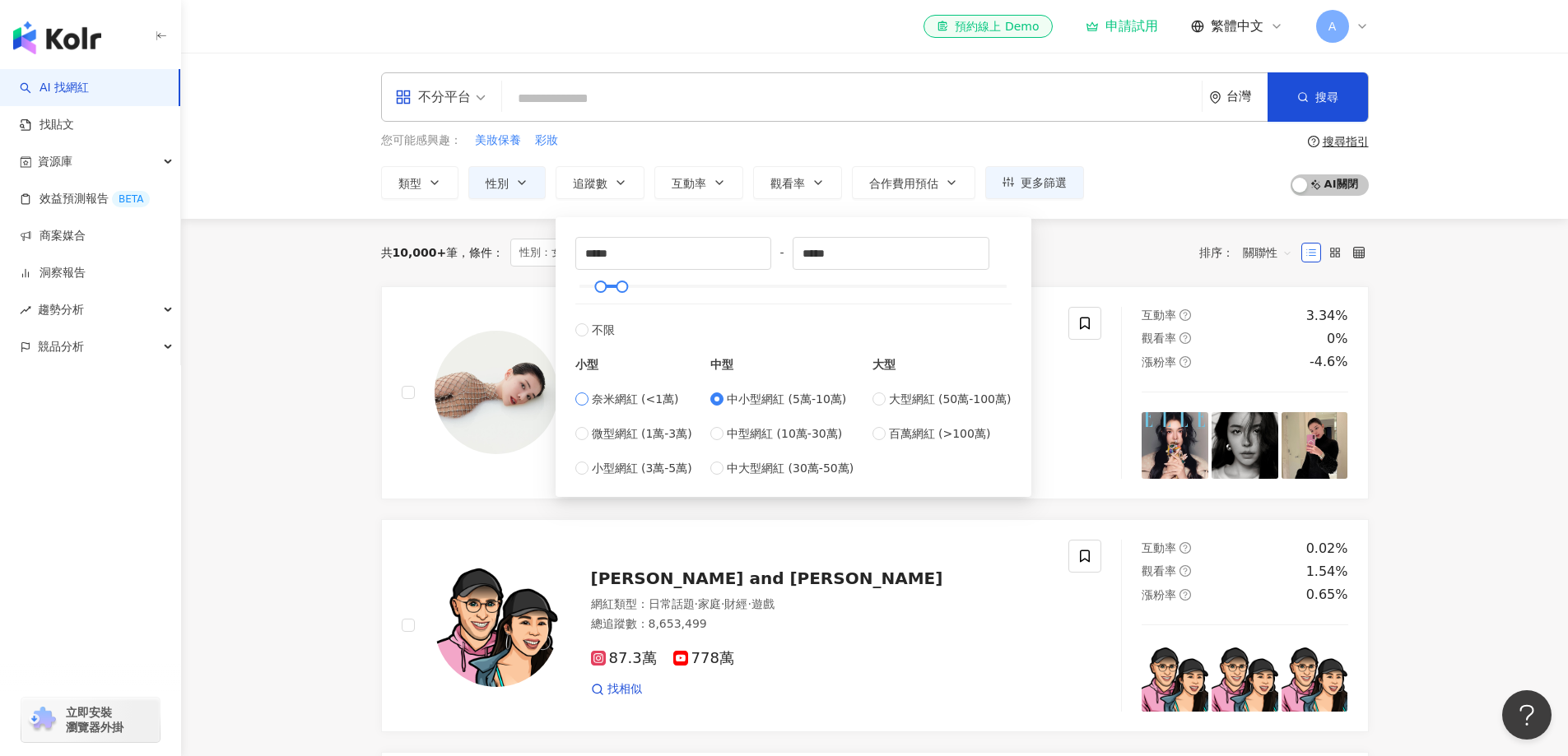
type input "****"
click at [648, 429] on span "微型網紅 (1萬-3萬)" at bounding box center [642, 433] width 101 height 18
type input "*****"
click at [1291, 85] on button "搜尋" at bounding box center [1318, 97] width 101 height 49
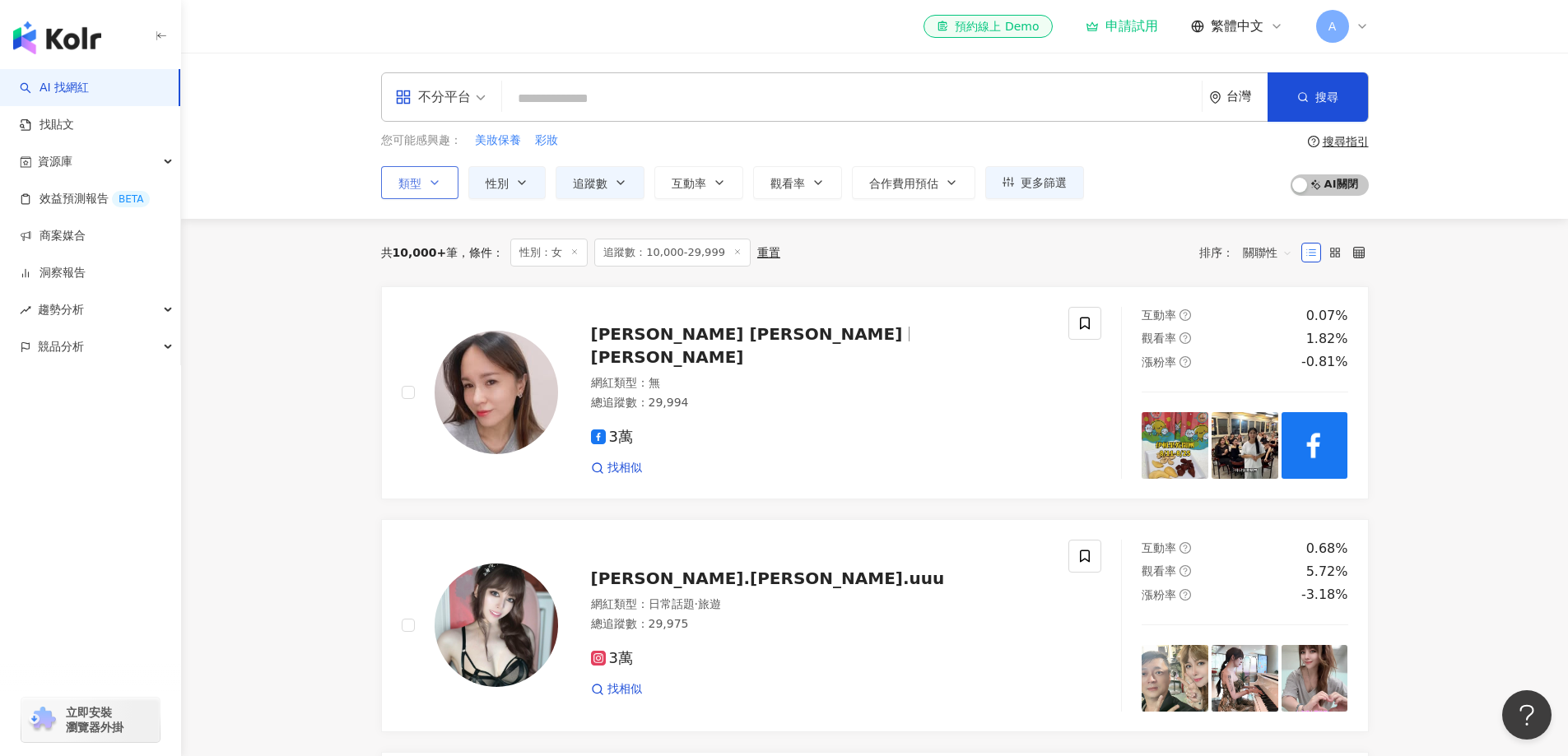
click at [432, 190] on button "類型" at bounding box center [419, 182] width 77 height 33
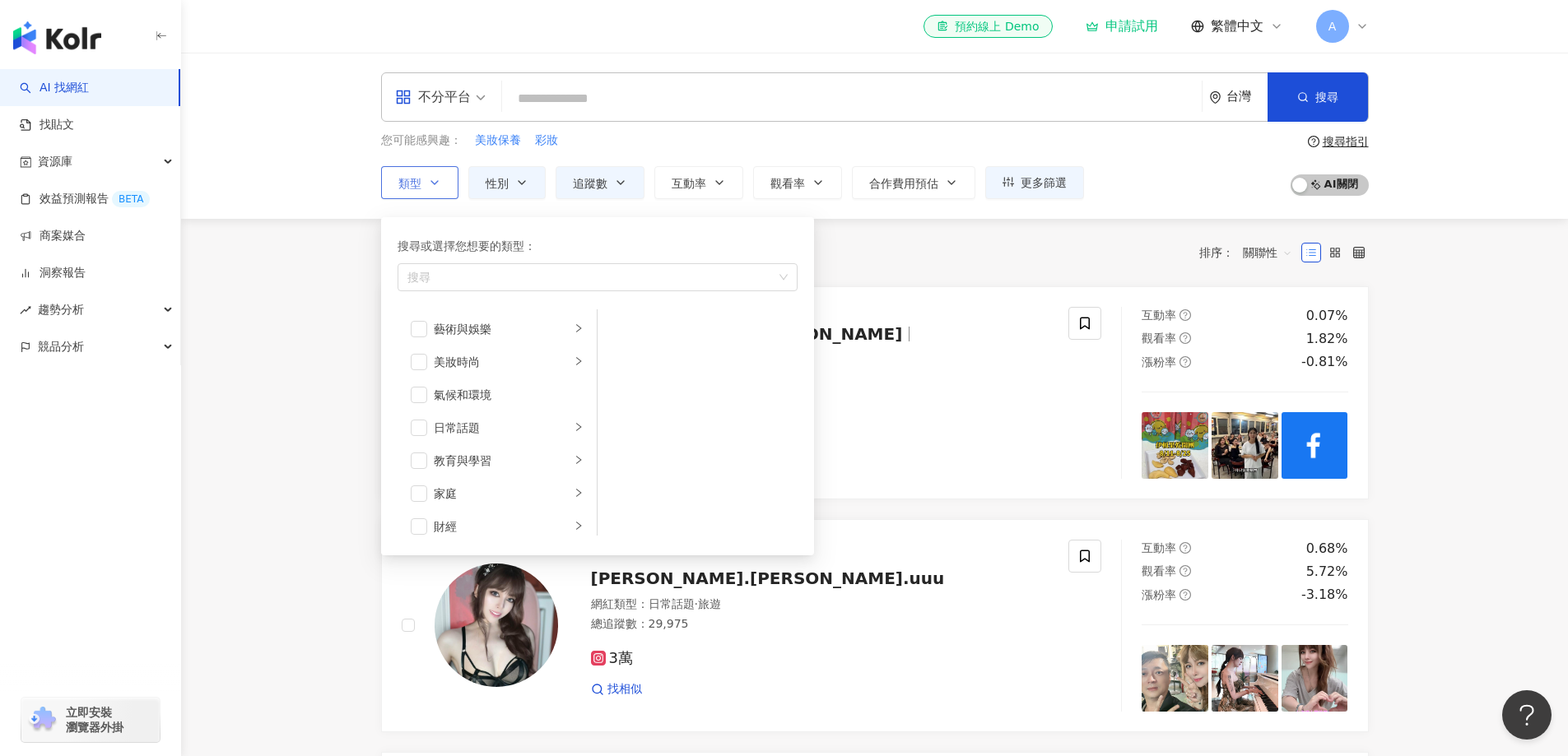
click at [439, 197] on button "類型 搜尋或選擇您想要的類型： 搜尋 藝術與娛樂 美妝時尚 氣候和環境 日常話題 教育與學習 家庭 財經 美食 命理占卜 遊戲 法政社會 生活風格 影視娛樂 …" at bounding box center [419, 182] width 77 height 33
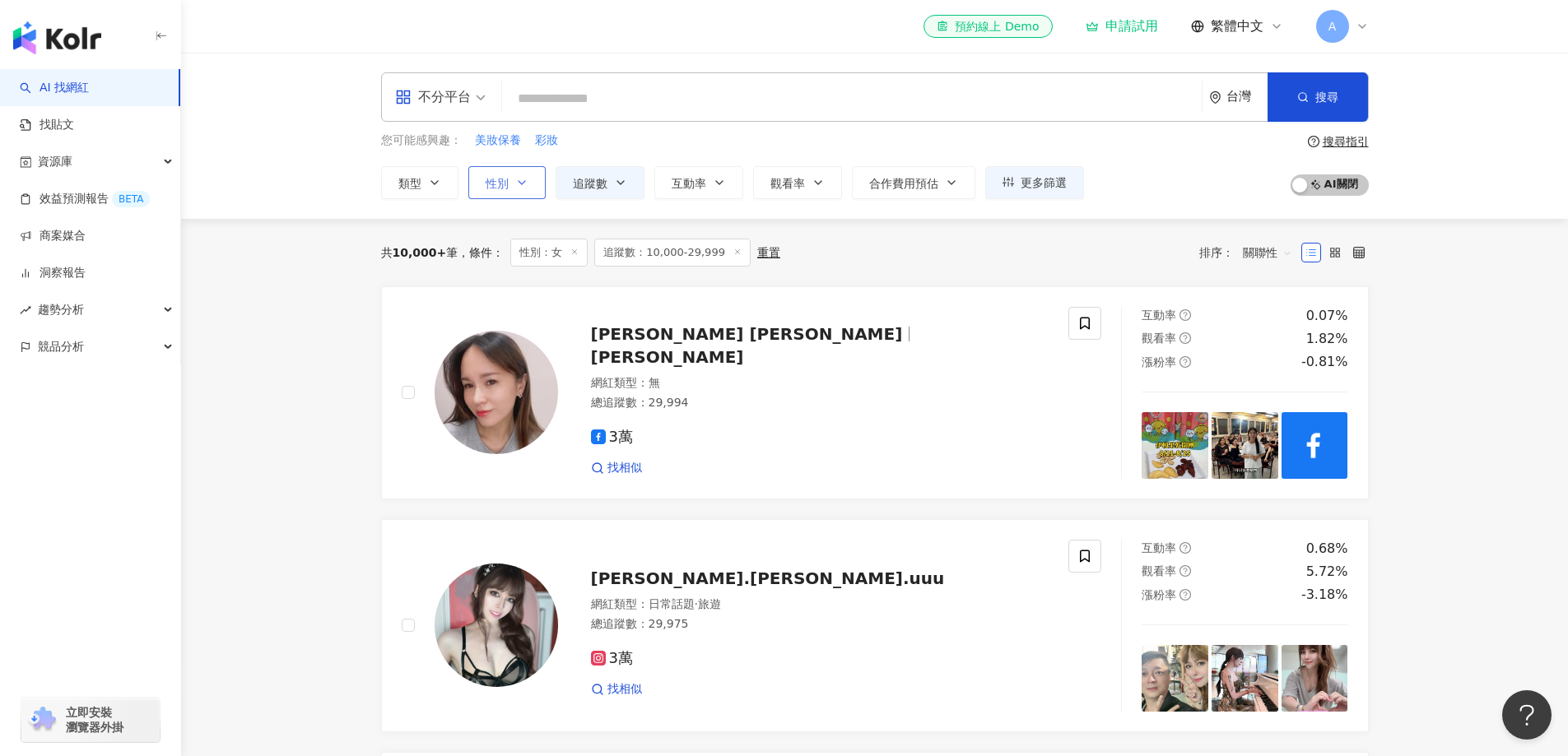
click at [500, 196] on button "性別" at bounding box center [507, 182] width 77 height 33
drag, startPoint x: 506, startPoint y: 192, endPoint x: 539, endPoint y: 191, distance: 33.0
click at [510, 191] on button "性別" at bounding box center [507, 182] width 77 height 33
click at [585, 191] on button "追蹤數" at bounding box center [600, 182] width 88 height 33
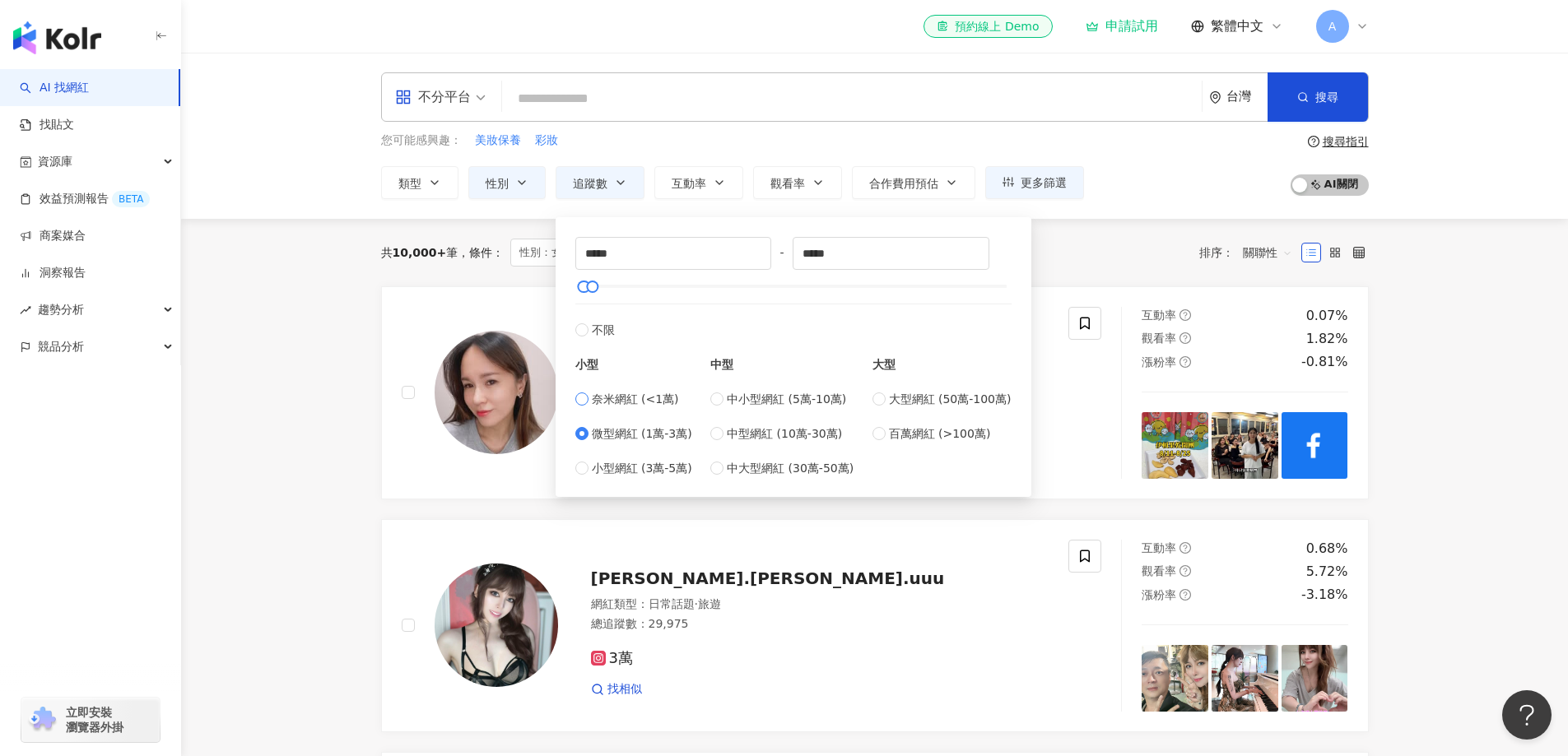
click at [626, 399] on span "奈米網紅 (<1萬)" at bounding box center [636, 398] width 88 height 18
type input "*"
type input "****"
click at [1317, 91] on span "搜尋" at bounding box center [1327, 97] width 23 height 13
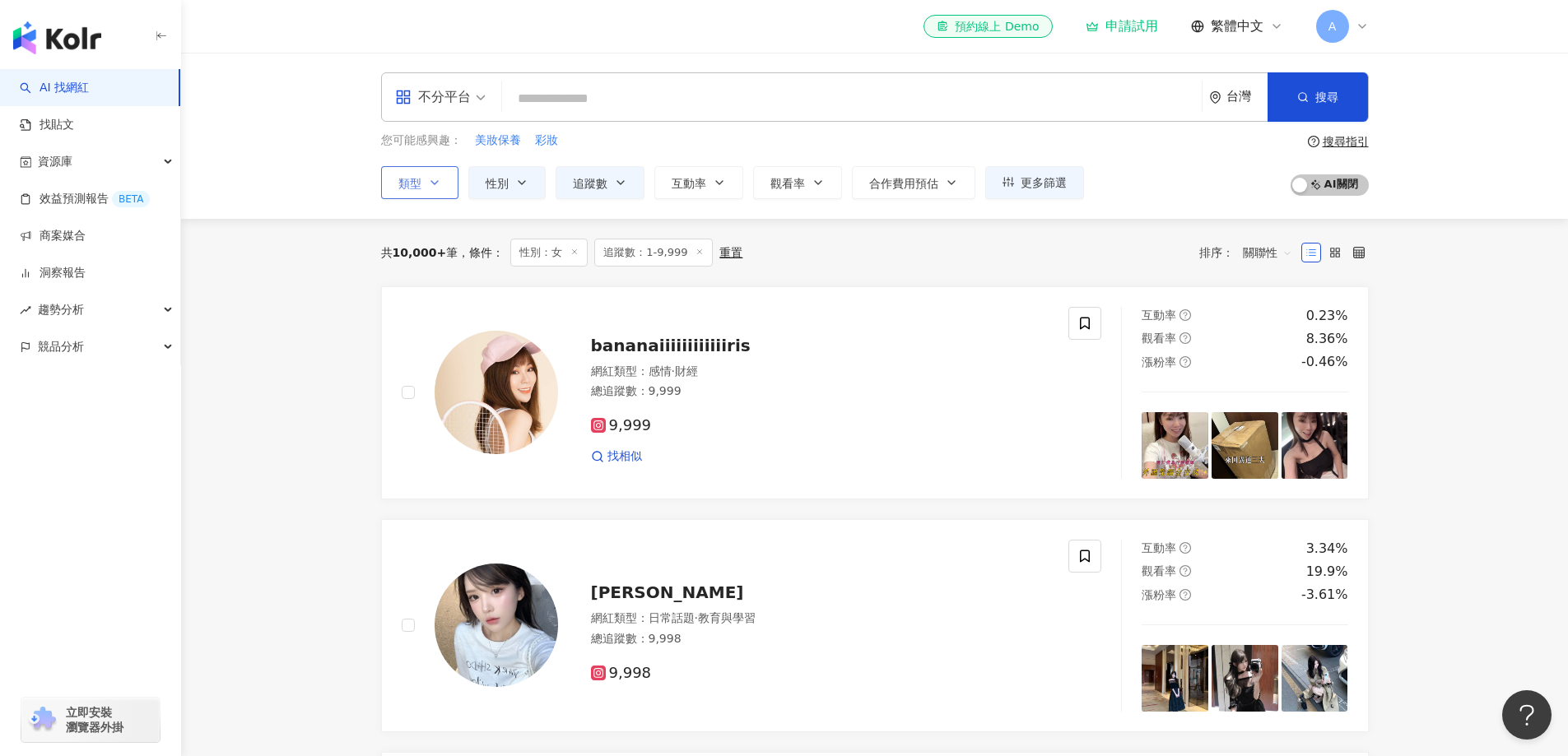
click at [452, 188] on button "類型" at bounding box center [419, 182] width 77 height 33
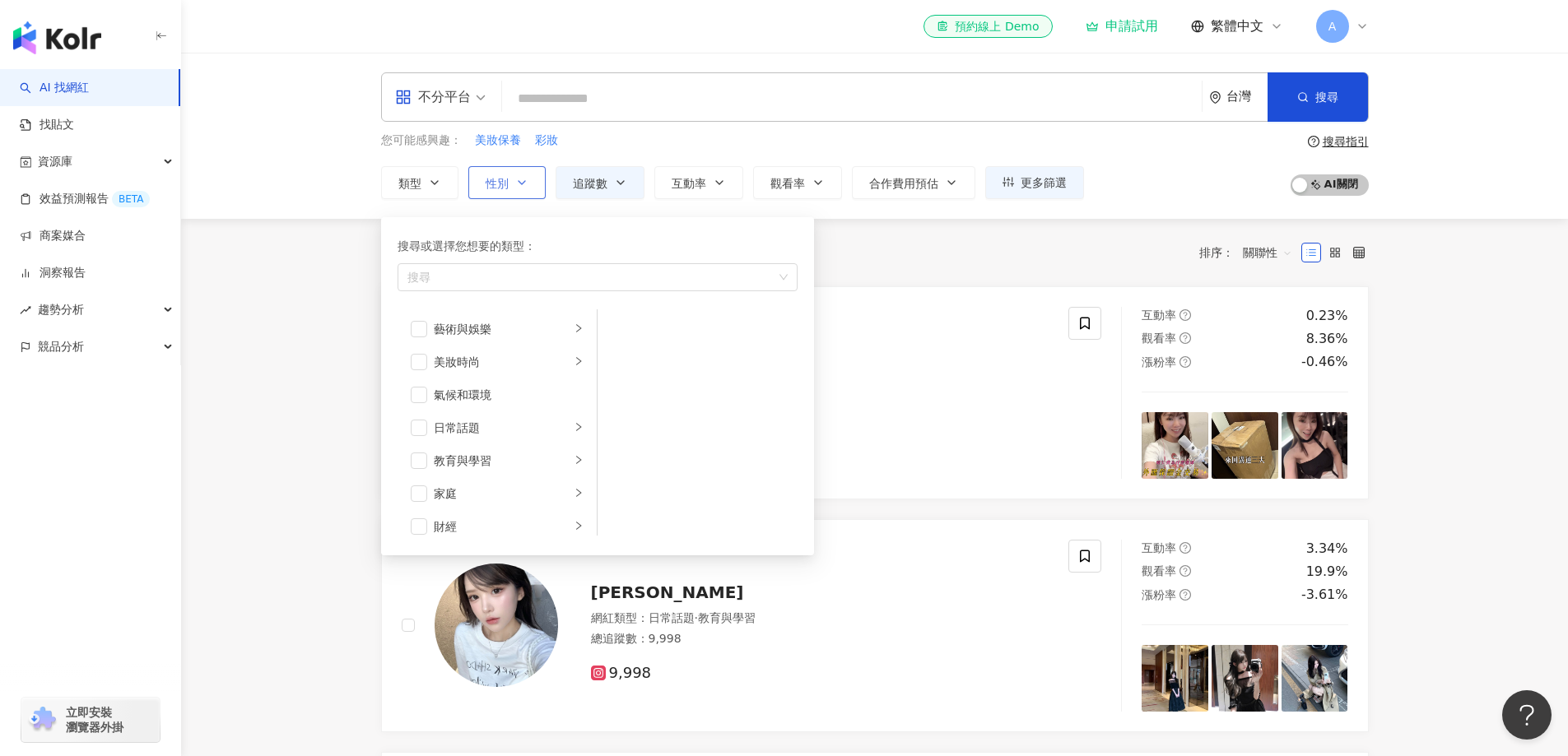
click at [496, 173] on button "性別" at bounding box center [507, 182] width 77 height 33
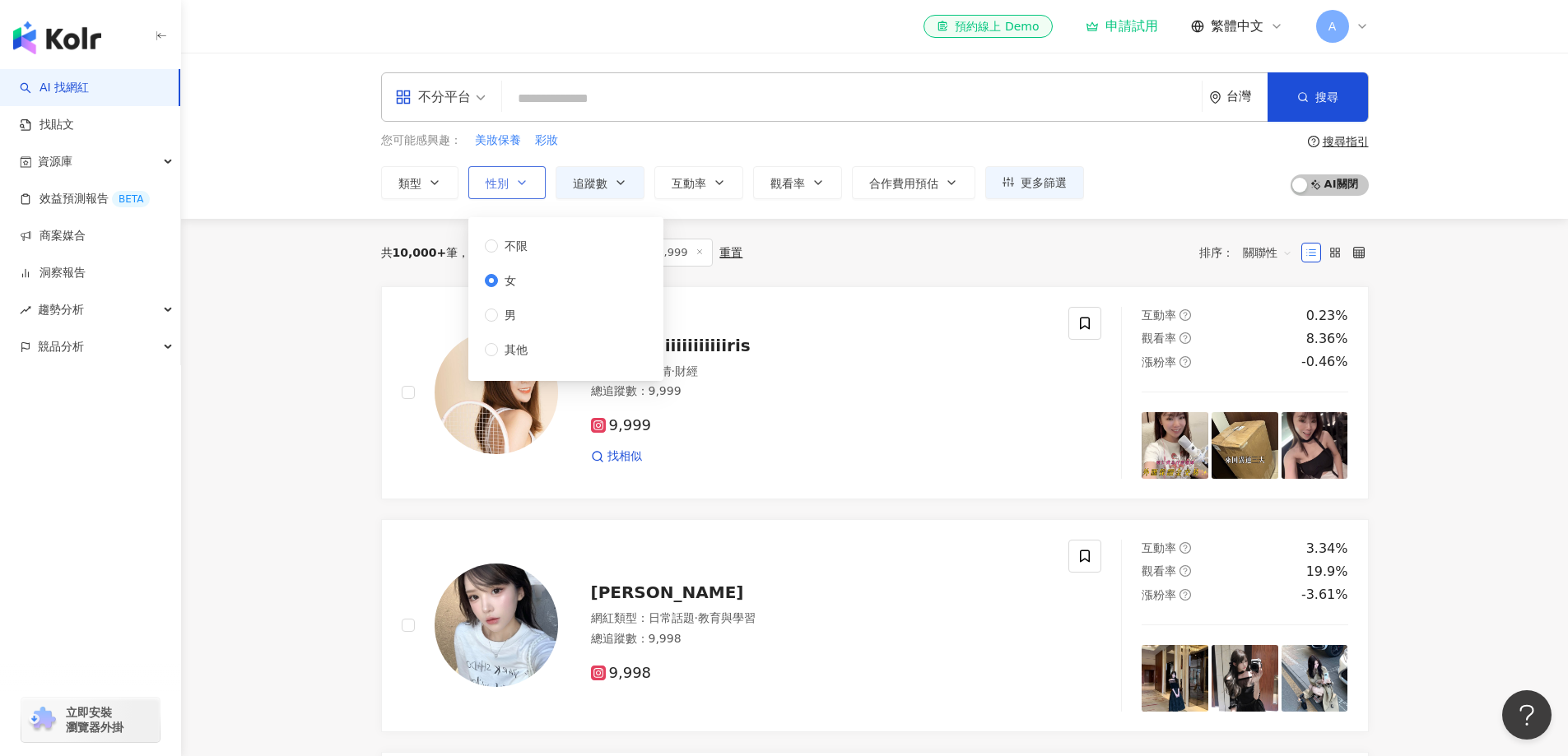
click at [500, 182] on span "性別" at bounding box center [497, 183] width 23 height 13
click at [587, 182] on span "追蹤數" at bounding box center [589, 183] width 34 height 13
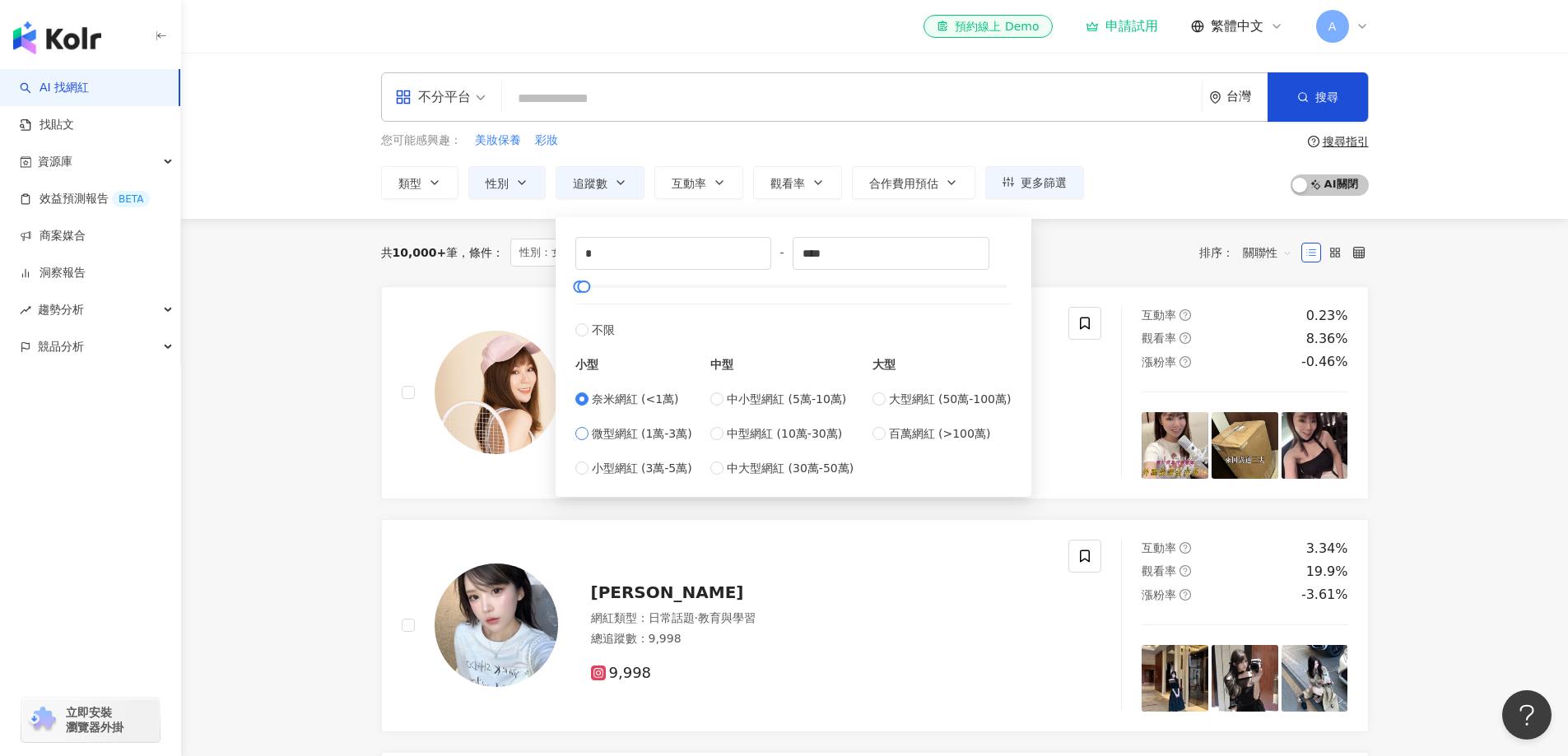
click at [634, 434] on span "微型網紅 (1萬-3萬)" at bounding box center [642, 433] width 101 height 18
type input "*****"
click at [1315, 86] on button "搜尋" at bounding box center [1318, 97] width 101 height 49
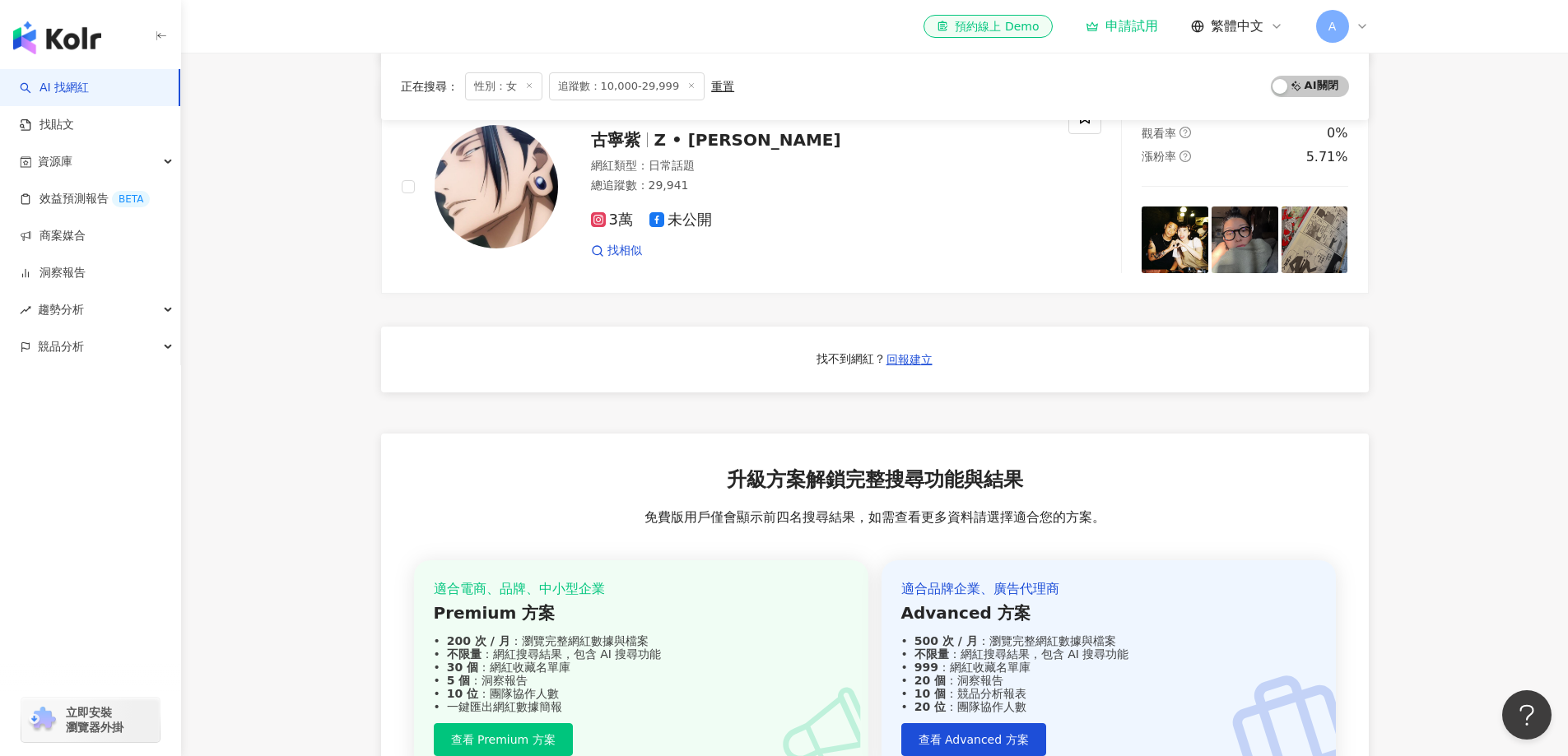
scroll to position [658, 0]
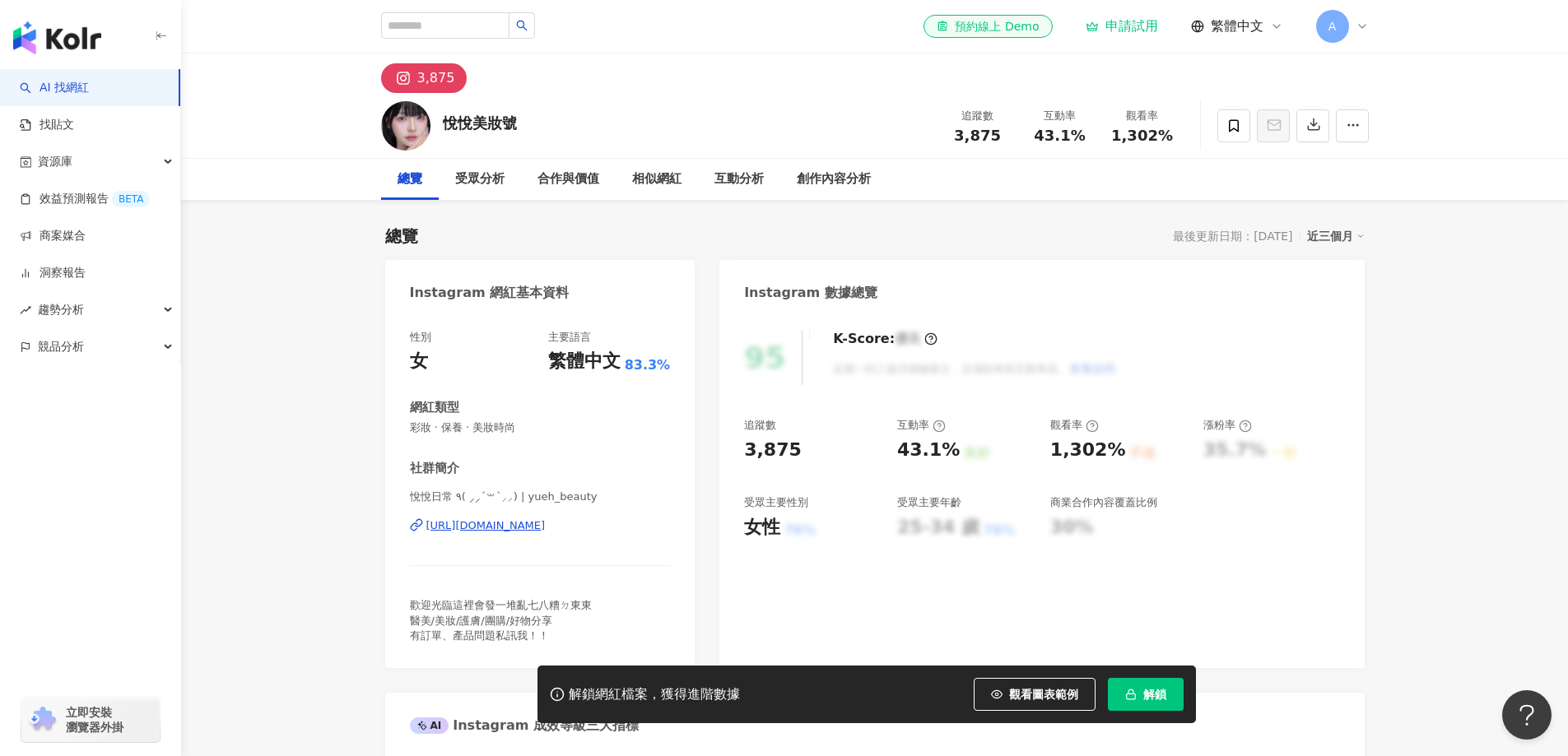
click at [546, 524] on div "https://www.instagram.com/yueh_beauty/" at bounding box center [486, 526] width 119 height 15
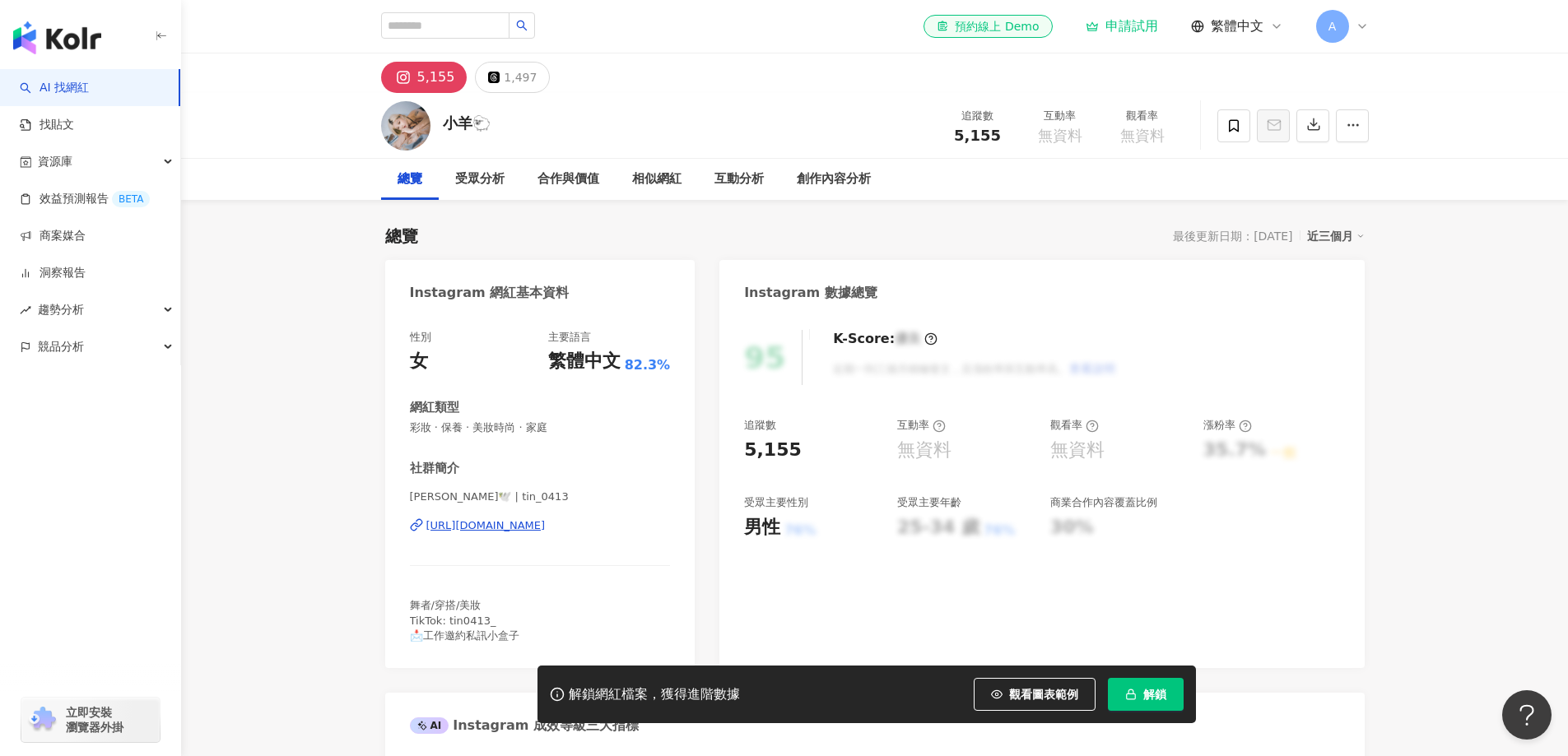
click at [536, 522] on div "https://www.instagram.com/tin_0413/" at bounding box center [486, 526] width 119 height 15
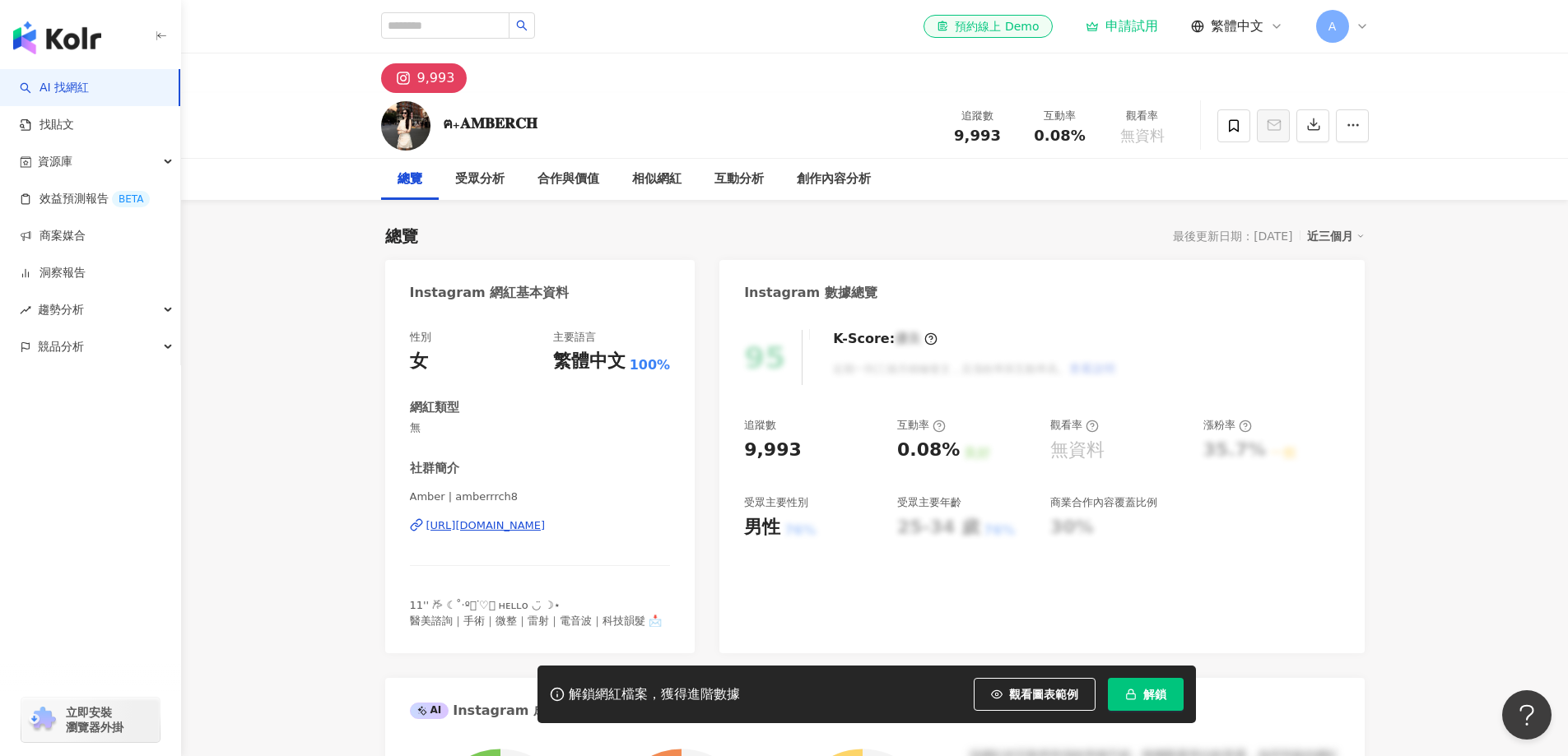
click at [539, 526] on div "[URL][DOMAIN_NAME]" at bounding box center [486, 526] width 119 height 15
